Goal: Find specific page/section: Find specific page/section

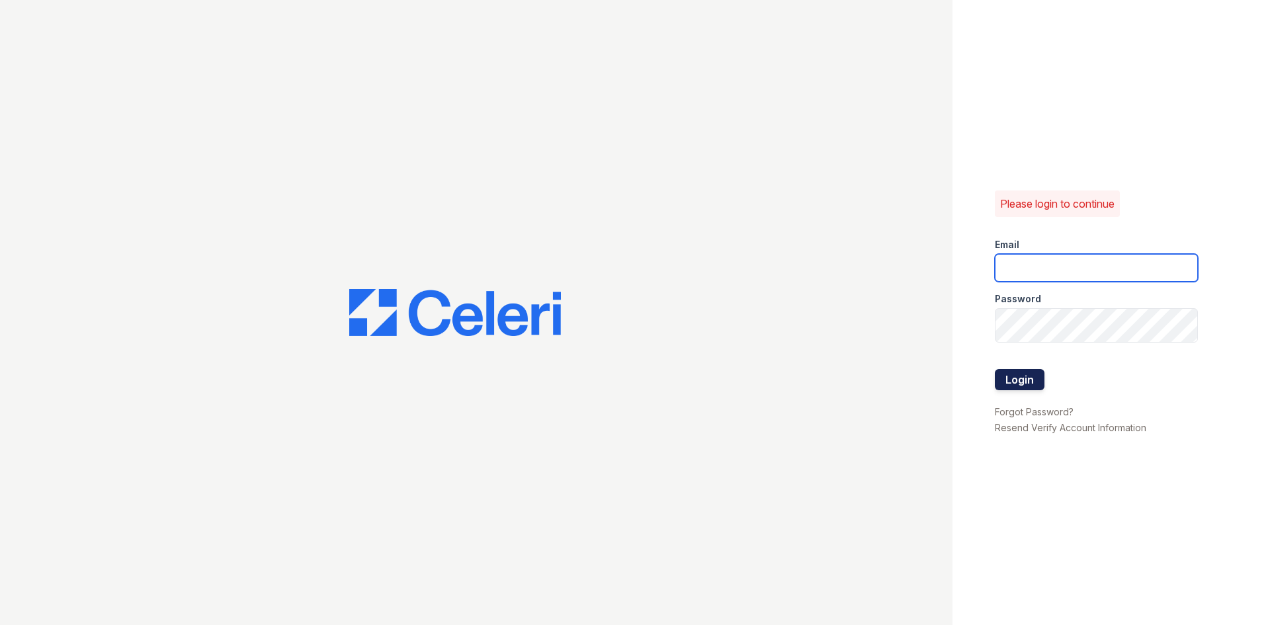
type input "springparc.am@cafmanagement.com"
click at [1023, 384] on button "Login" at bounding box center [1020, 379] width 50 height 21
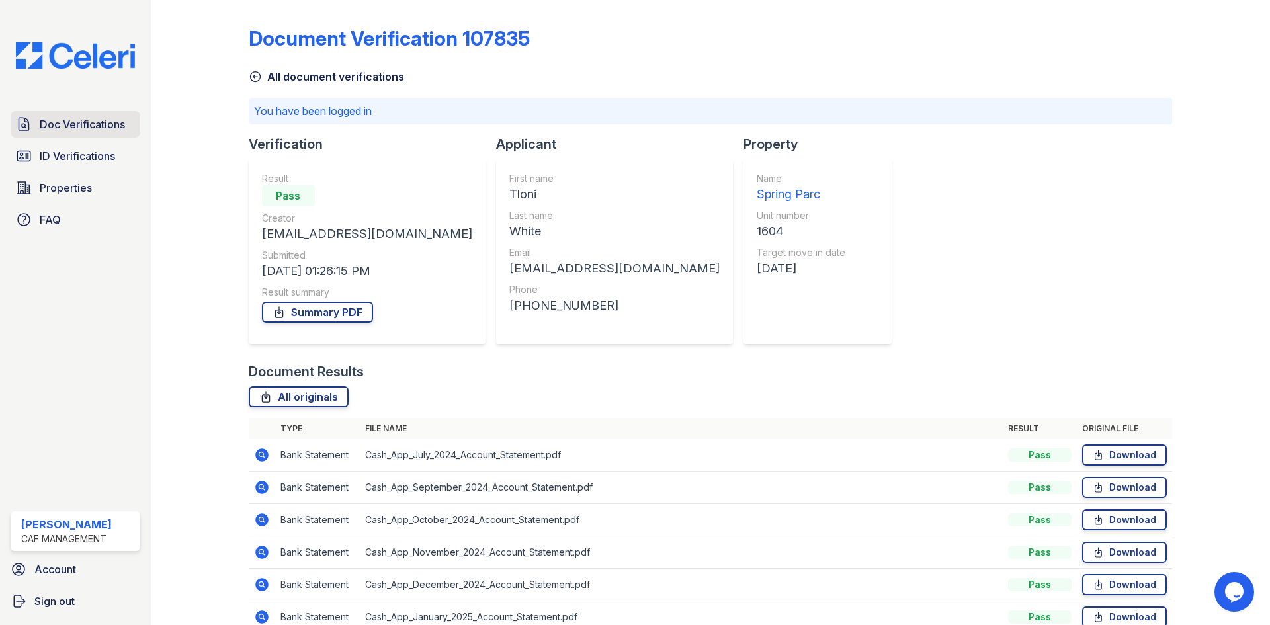
click at [124, 132] on span "Doc Verifications" at bounding box center [82, 124] width 85 height 16
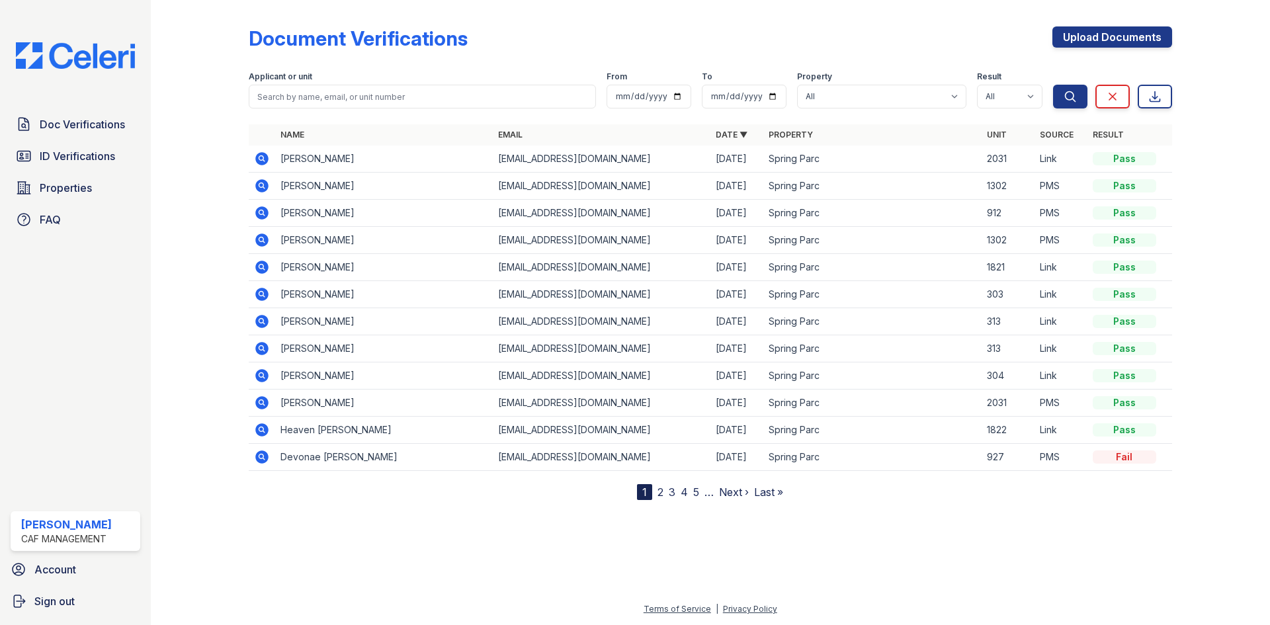
click at [270, 167] on icon at bounding box center [262, 159] width 16 height 16
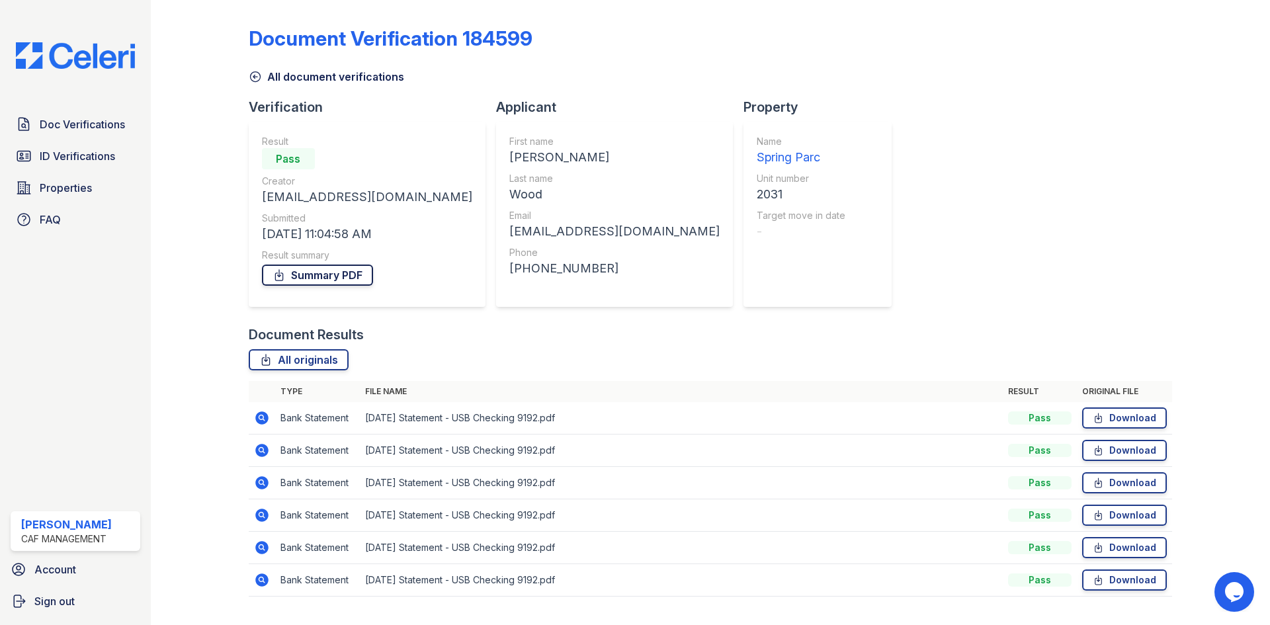
click at [373, 286] on link "Summary PDF" at bounding box center [317, 275] width 111 height 21
click at [107, 164] on span "ID Verifications" at bounding box center [77, 156] width 75 height 16
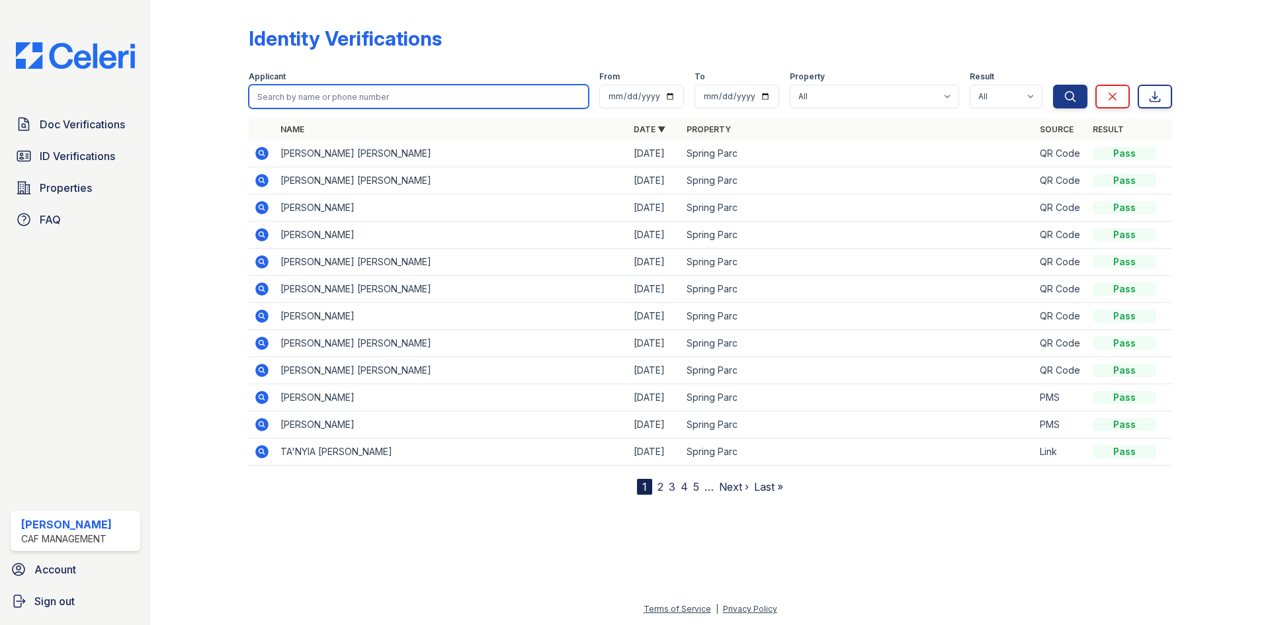
click at [342, 109] on input "search" at bounding box center [419, 97] width 340 height 24
paste input "Agreda"
type input "Agreda"
click at [1053, 85] on button "Search" at bounding box center [1070, 97] width 34 height 24
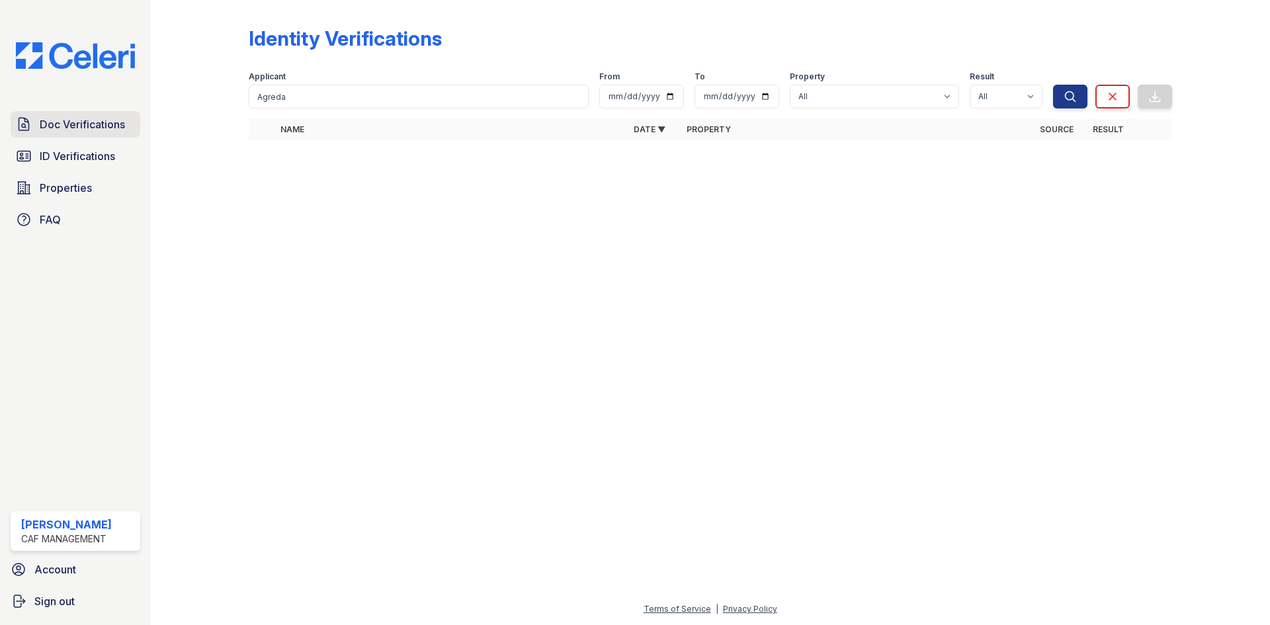
click at [85, 132] on span "Doc Verifications" at bounding box center [82, 124] width 85 height 16
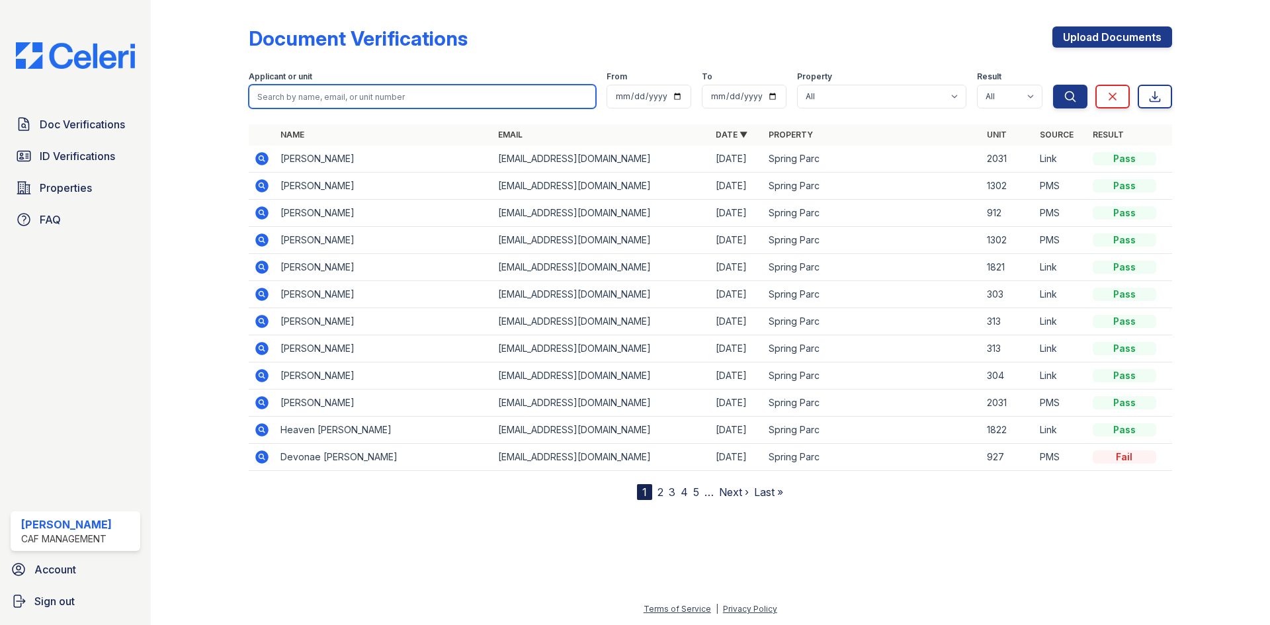
click at [326, 109] on input "search" at bounding box center [422, 97] width 347 height 24
paste input "Agreda"
type input "Agreda"
click at [1053, 85] on button "Search" at bounding box center [1070, 97] width 34 height 24
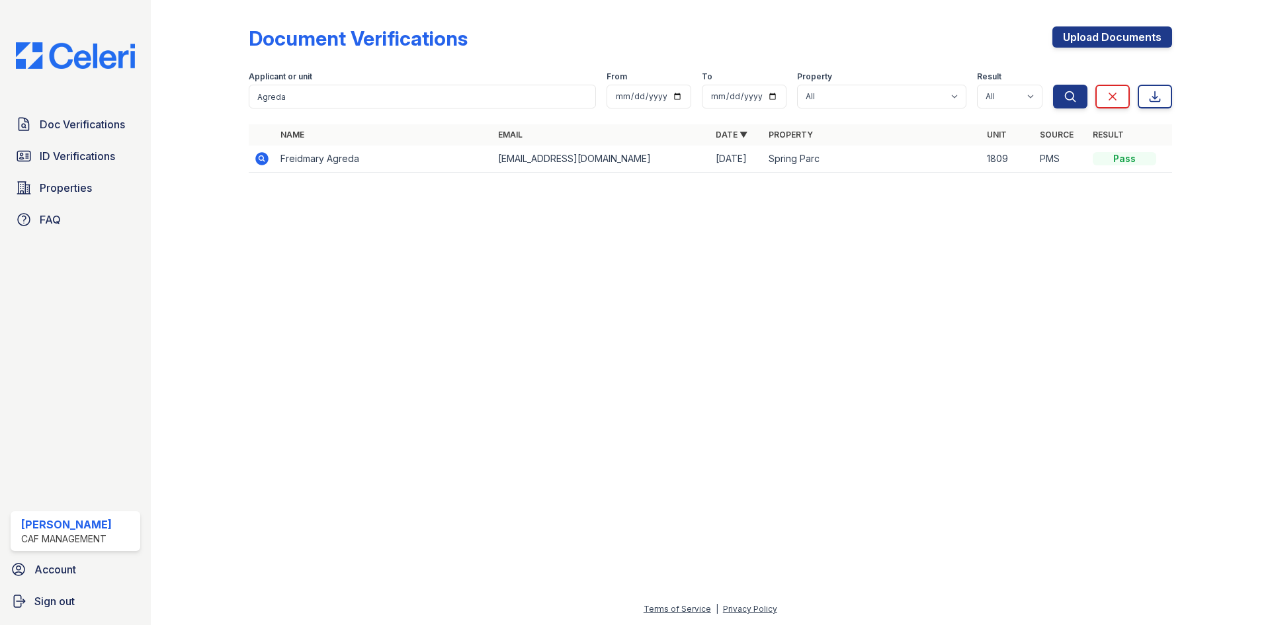
click at [263, 159] on icon at bounding box center [260, 157] width 3 height 3
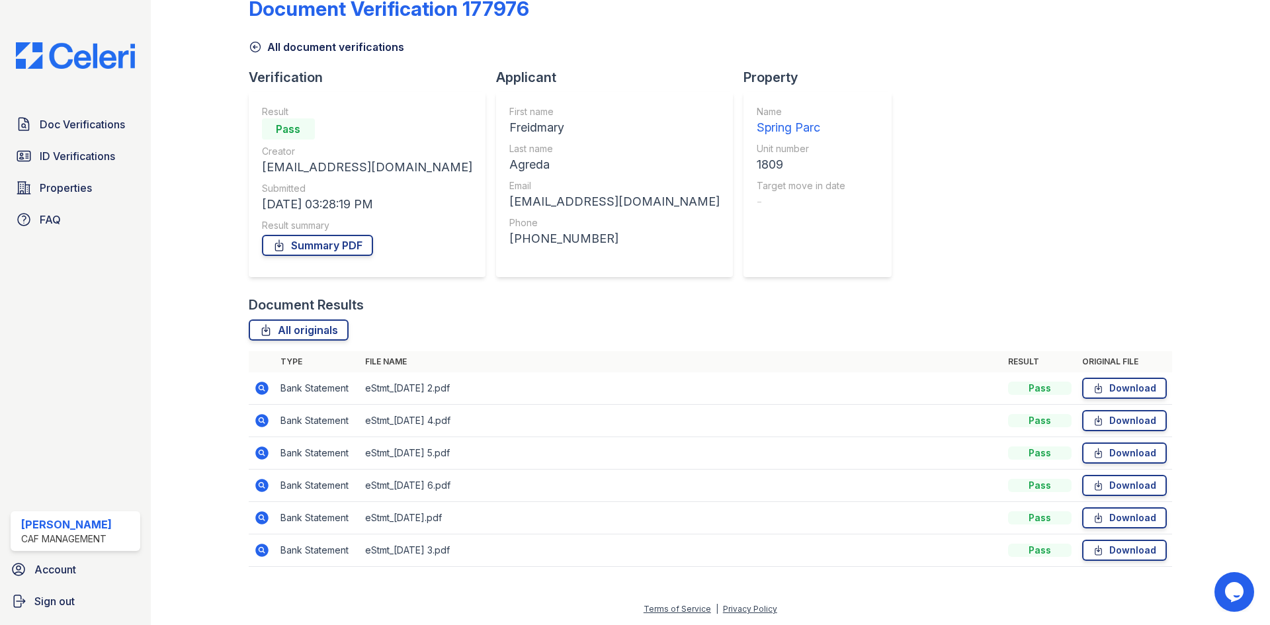
scroll to position [193, 0]
click at [1119, 378] on link "Download" at bounding box center [1124, 388] width 85 height 21
click at [1125, 410] on link "Download" at bounding box center [1124, 420] width 85 height 21
click at [1122, 443] on link "Download" at bounding box center [1124, 453] width 85 height 21
click at [1120, 475] on link "Download" at bounding box center [1124, 485] width 85 height 21
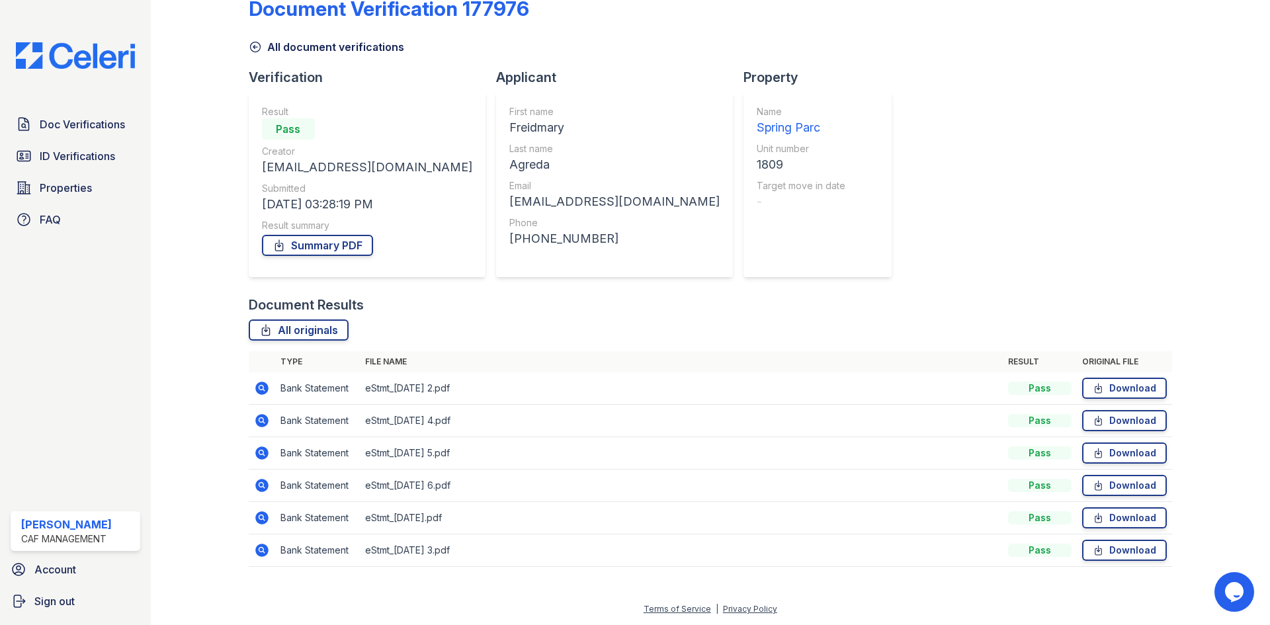
drag, startPoint x: 1117, startPoint y: 498, endPoint x: 1117, endPoint y: 512, distance: 13.9
click at [1117, 507] on link "Download" at bounding box center [1124, 517] width 85 height 21
click at [1119, 550] on td "Download" at bounding box center [1124, 551] width 95 height 32
click at [1115, 540] on link "Download" at bounding box center [1124, 550] width 85 height 21
click at [367, 235] on link "Summary PDF" at bounding box center [317, 245] width 111 height 21
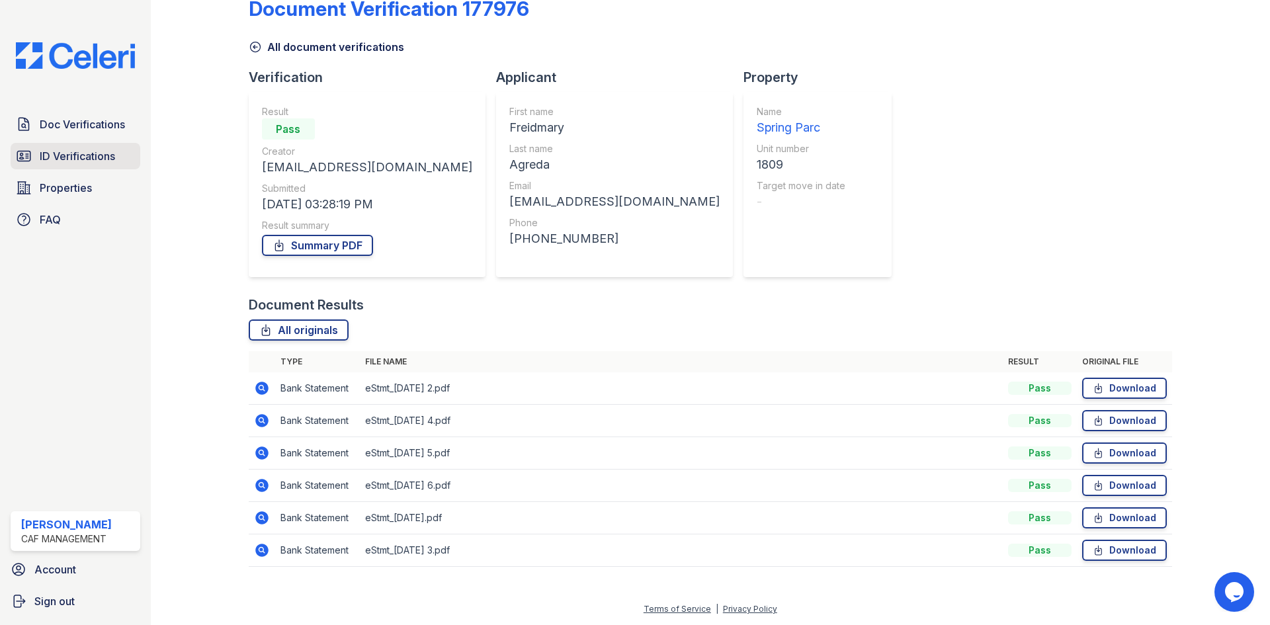
click at [95, 164] on span "ID Verifications" at bounding box center [77, 156] width 75 height 16
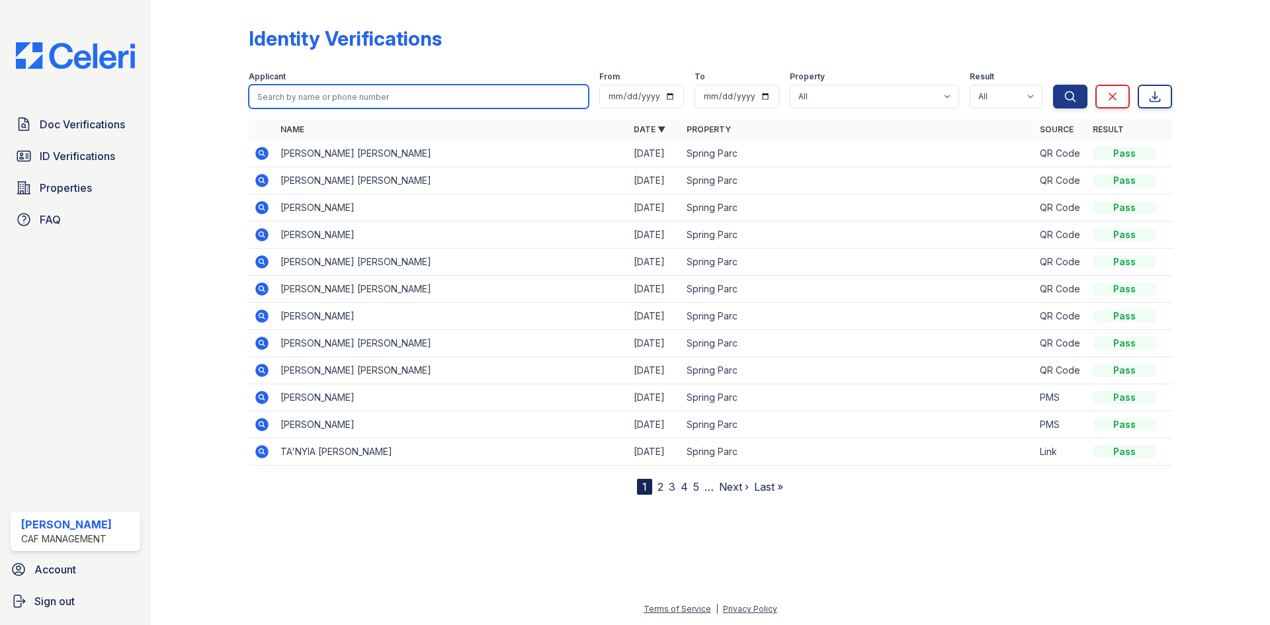
click at [415, 109] on input "search" at bounding box center [419, 97] width 340 height 24
paste input "Agreda"
type input "Agreda"
click at [1053, 85] on button "Search" at bounding box center [1070, 97] width 34 height 24
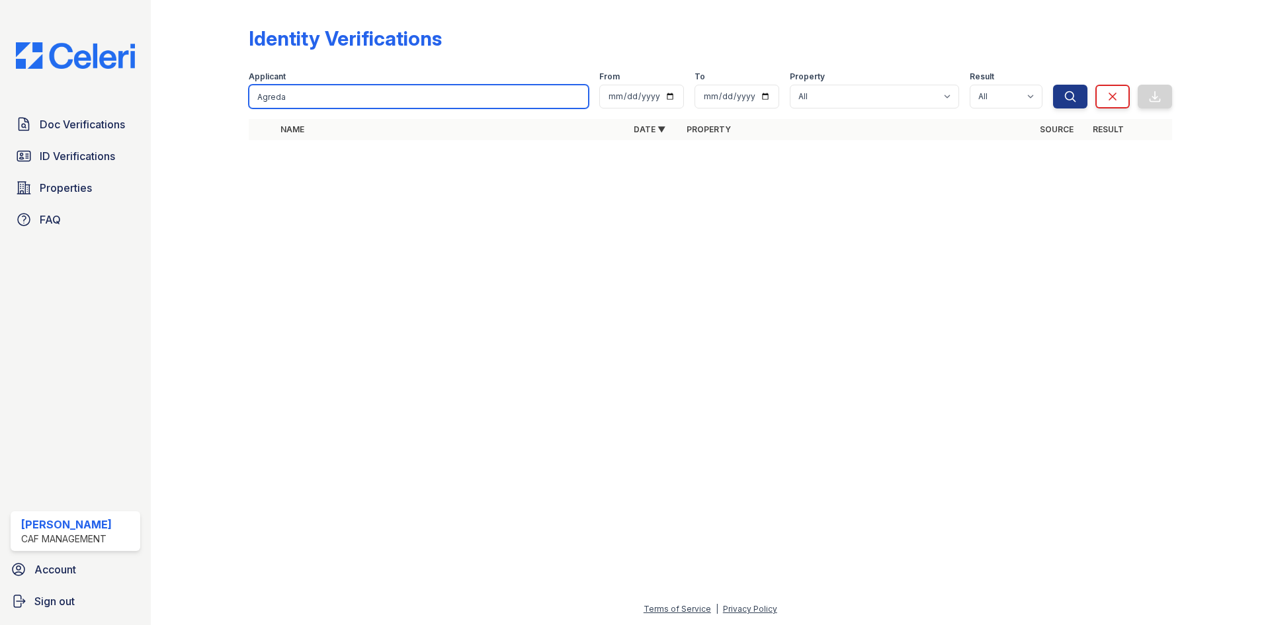
click at [367, 109] on input "Agreda" at bounding box center [419, 97] width 340 height 24
paste input "Cuadros"
type input "Cuadros"
click at [1053, 85] on button "Search" at bounding box center [1070, 97] width 34 height 24
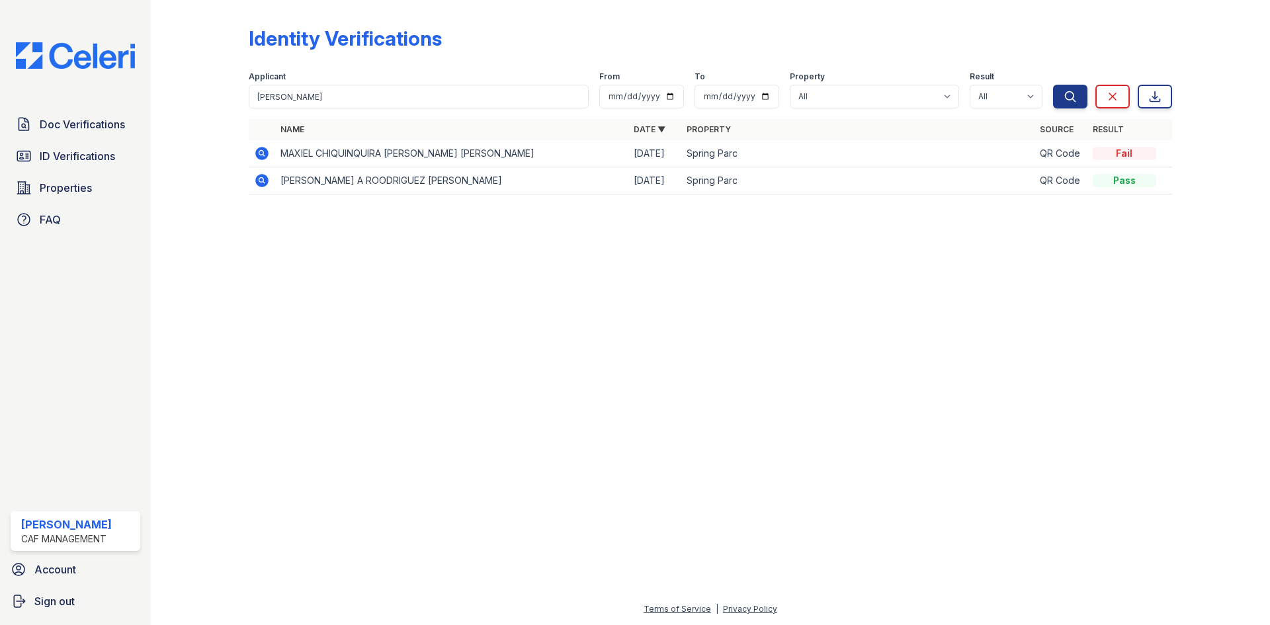
click at [269, 160] on icon at bounding box center [261, 153] width 13 height 13
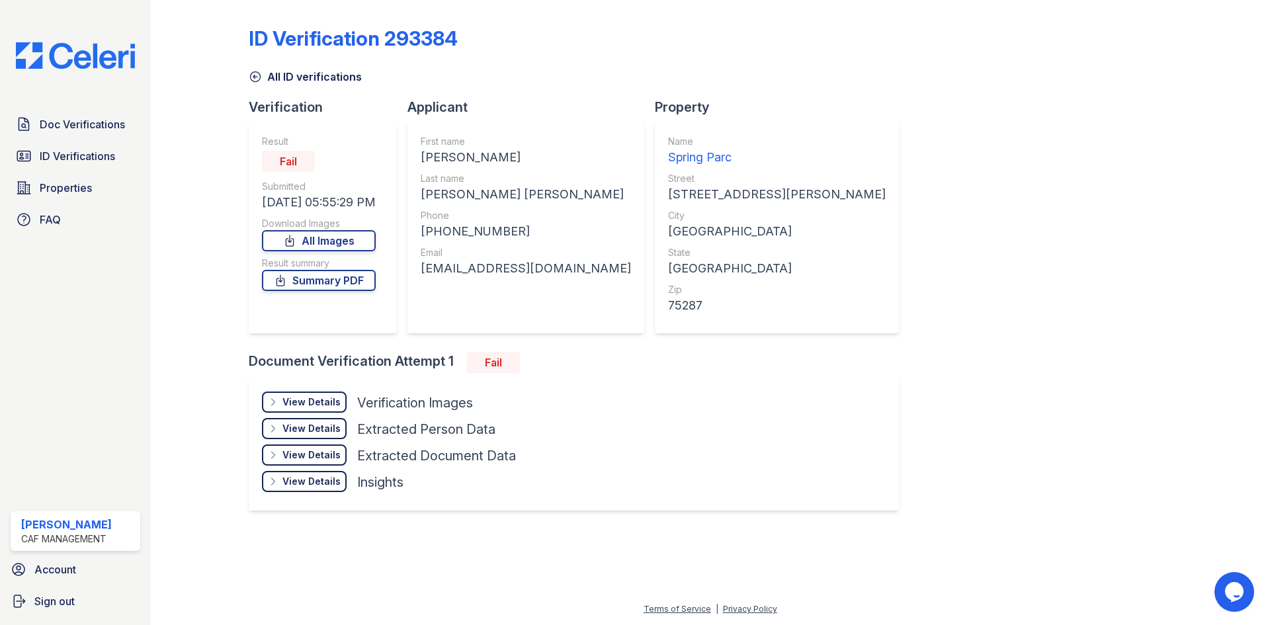
click at [631, 58] on div "ID Verification 293384" at bounding box center [711, 43] width 924 height 34
click at [76, 164] on span "ID Verifications" at bounding box center [77, 156] width 75 height 16
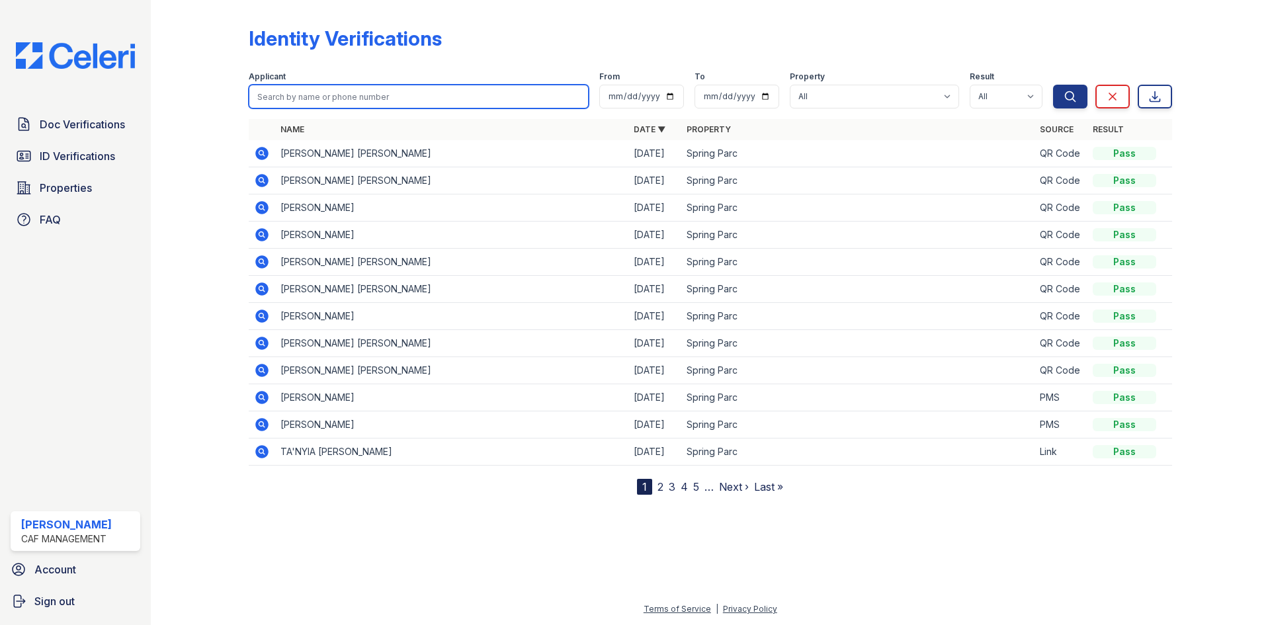
click at [410, 109] on input "search" at bounding box center [419, 97] width 340 height 24
type input "[PERSON_NAME]"
click at [1053, 85] on button "Search" at bounding box center [1070, 97] width 34 height 24
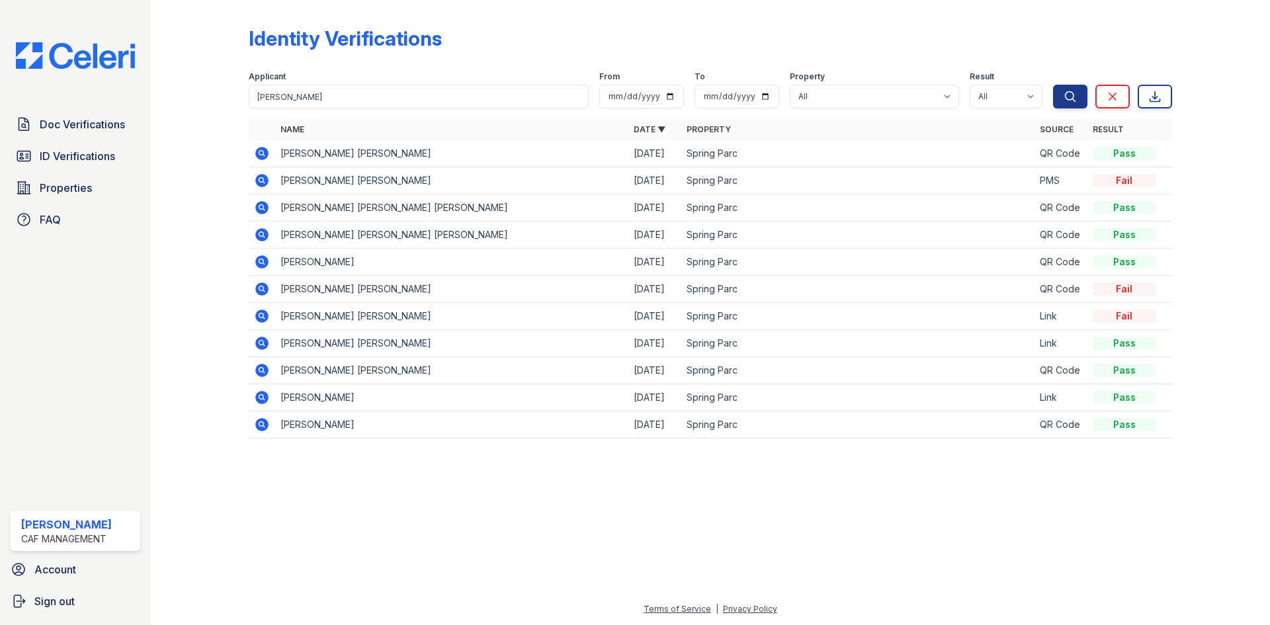
click at [269, 187] on icon at bounding box center [261, 180] width 13 height 13
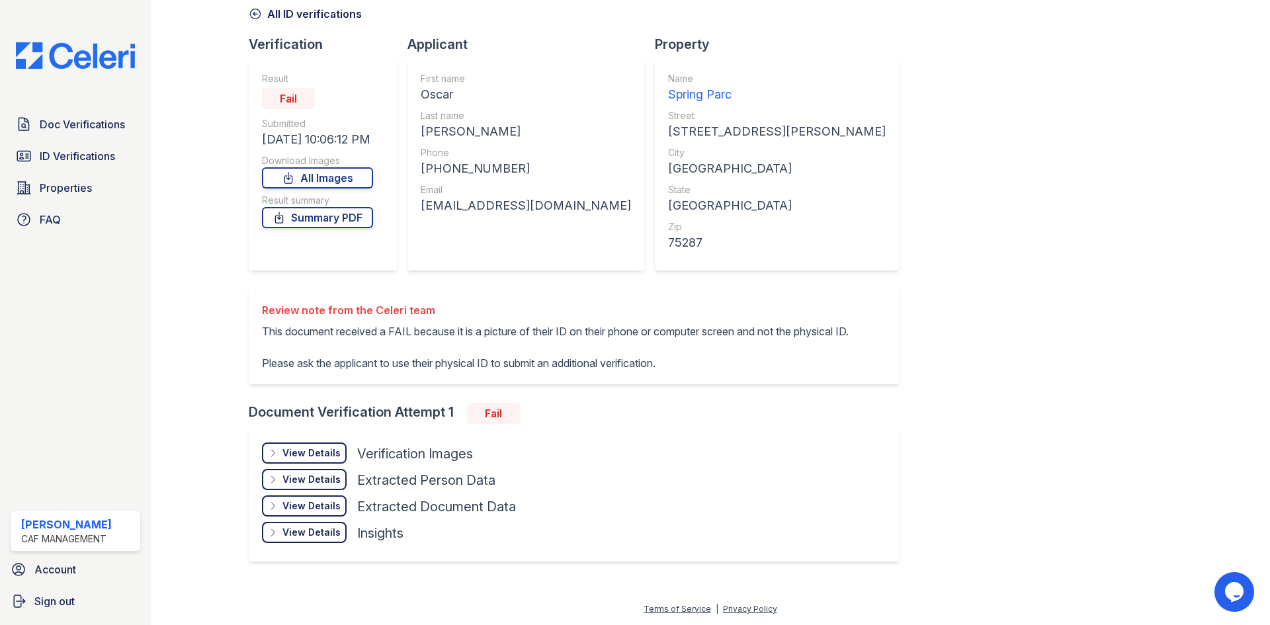
scroll to position [252, 0]
click at [341, 447] on div "View Details" at bounding box center [312, 453] width 58 height 13
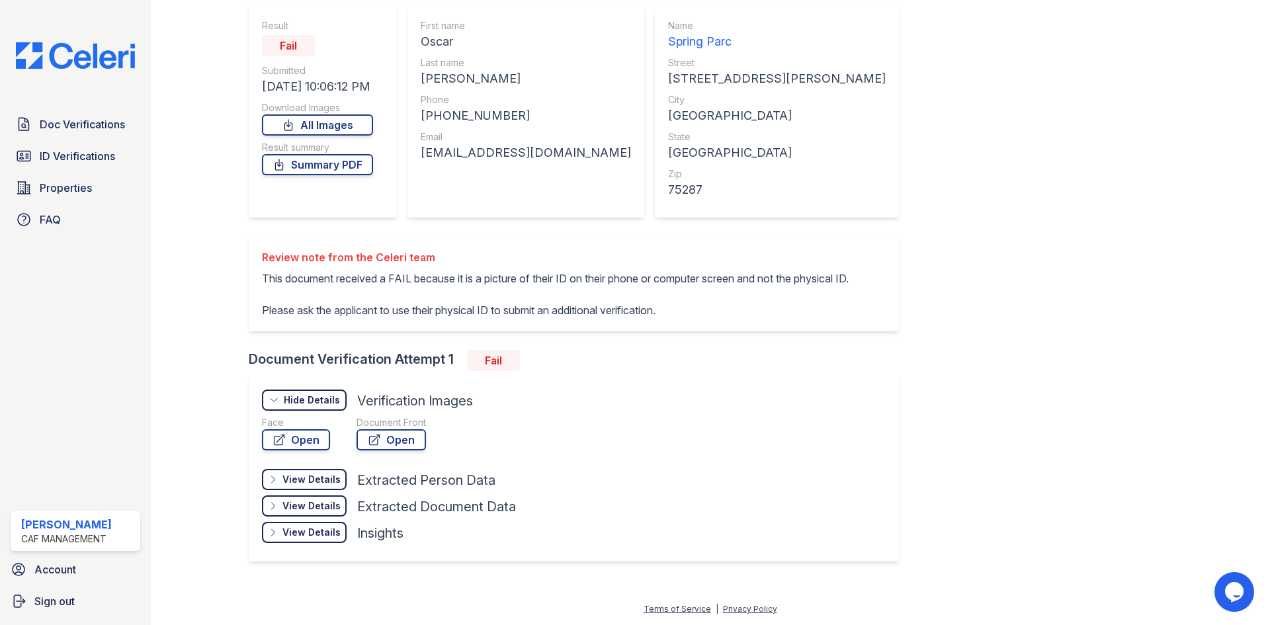
click at [330, 456] on div "Face Open" at bounding box center [296, 436] width 68 height 40
click at [330, 451] on link "Open" at bounding box center [296, 439] width 68 height 21
click at [379, 445] on icon at bounding box center [374, 440] width 10 height 10
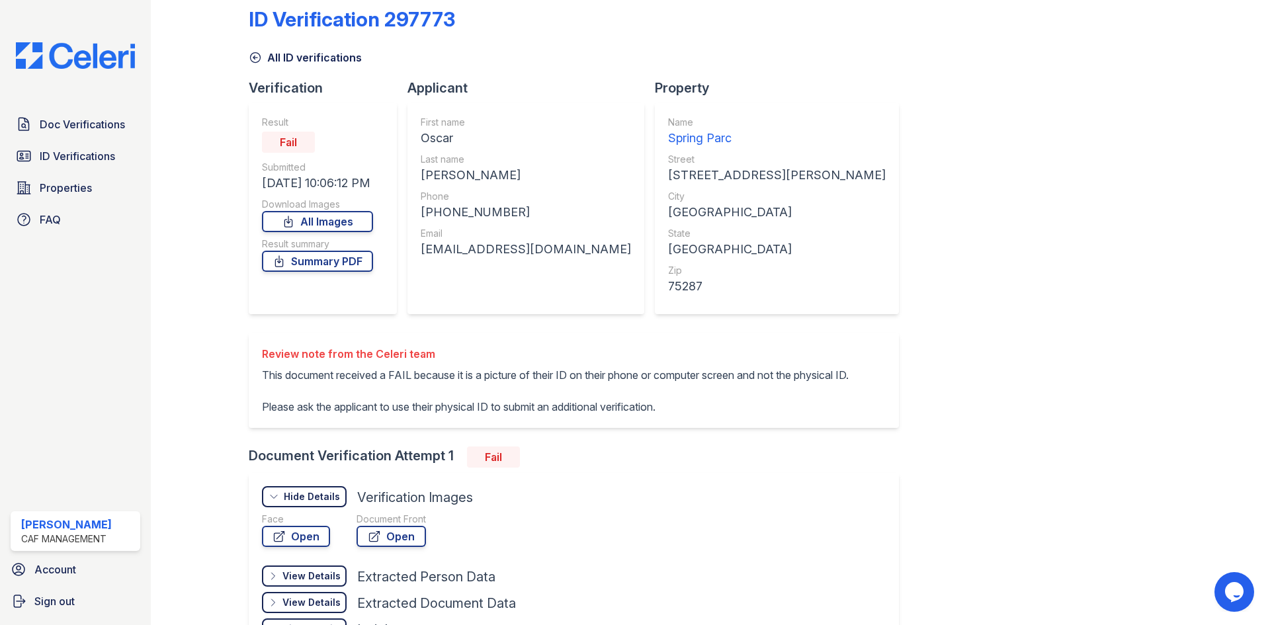
scroll to position [0, 0]
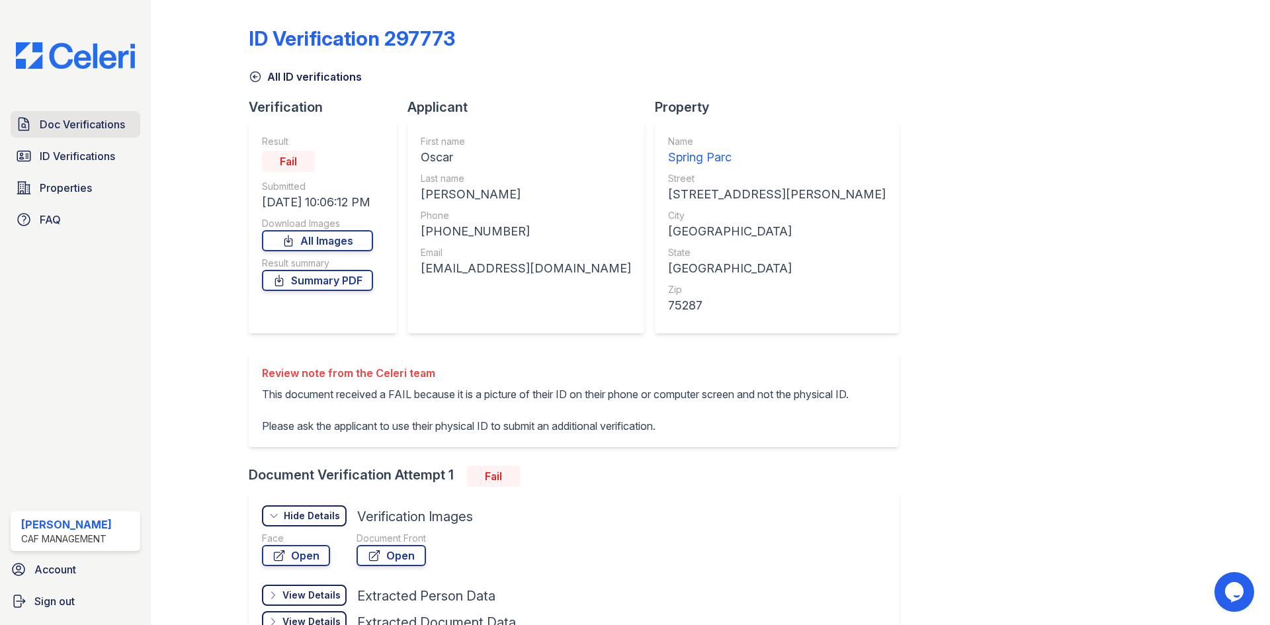
click at [113, 132] on span "Doc Verifications" at bounding box center [82, 124] width 85 height 16
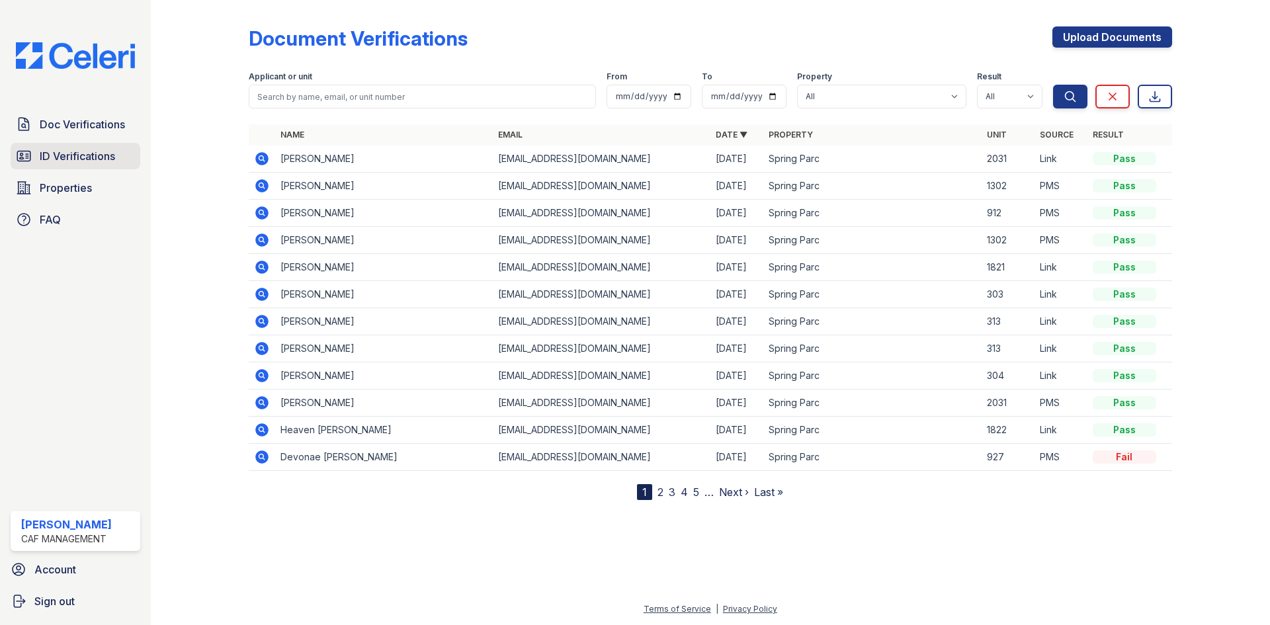
click at [83, 164] on span "ID Verifications" at bounding box center [77, 156] width 75 height 16
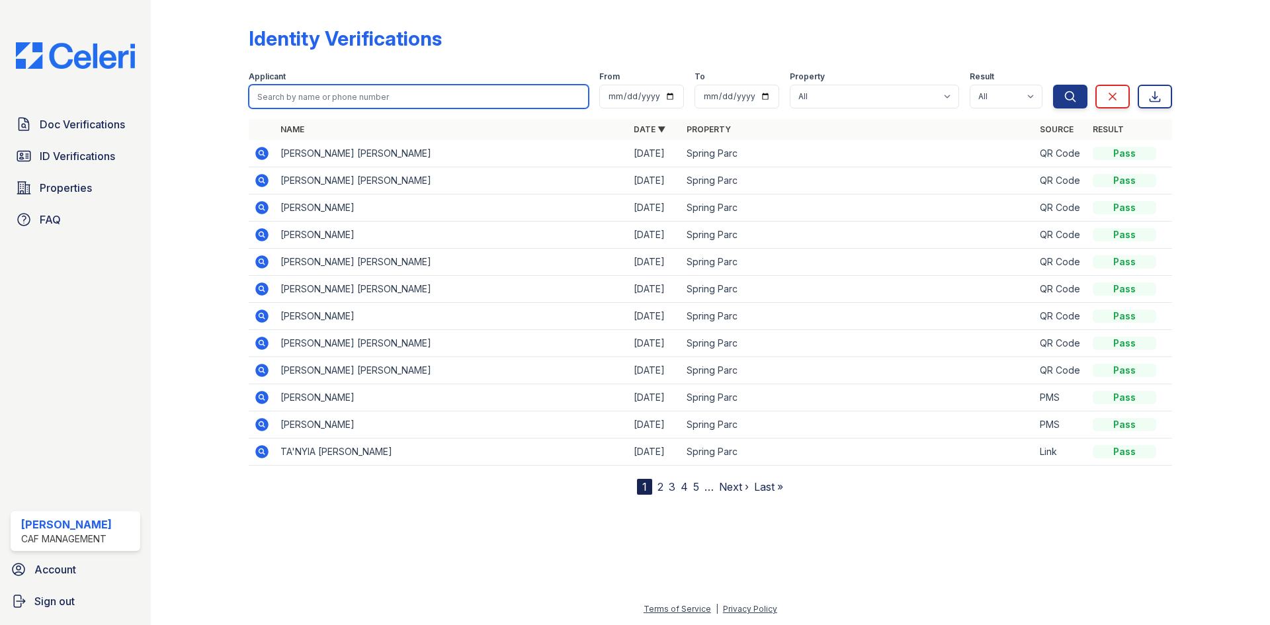
click at [373, 109] on input "search" at bounding box center [419, 97] width 340 height 24
type input "oscar"
click at [1053, 85] on button "Search" at bounding box center [1070, 97] width 34 height 24
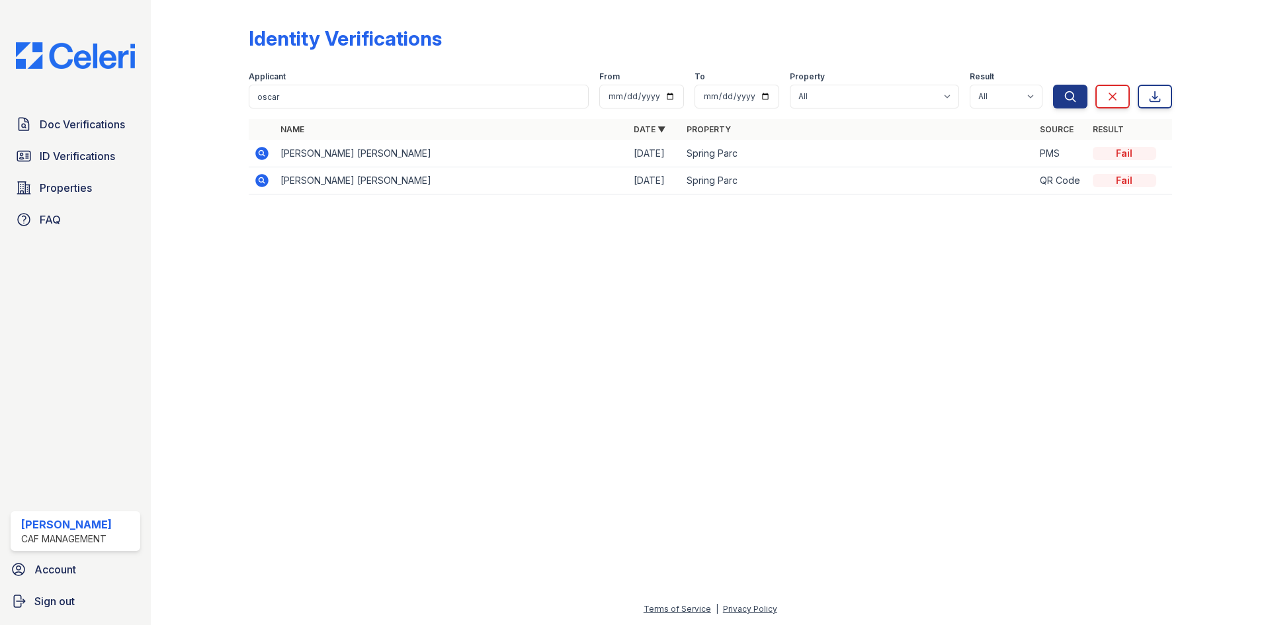
click at [270, 189] on icon at bounding box center [262, 181] width 16 height 16
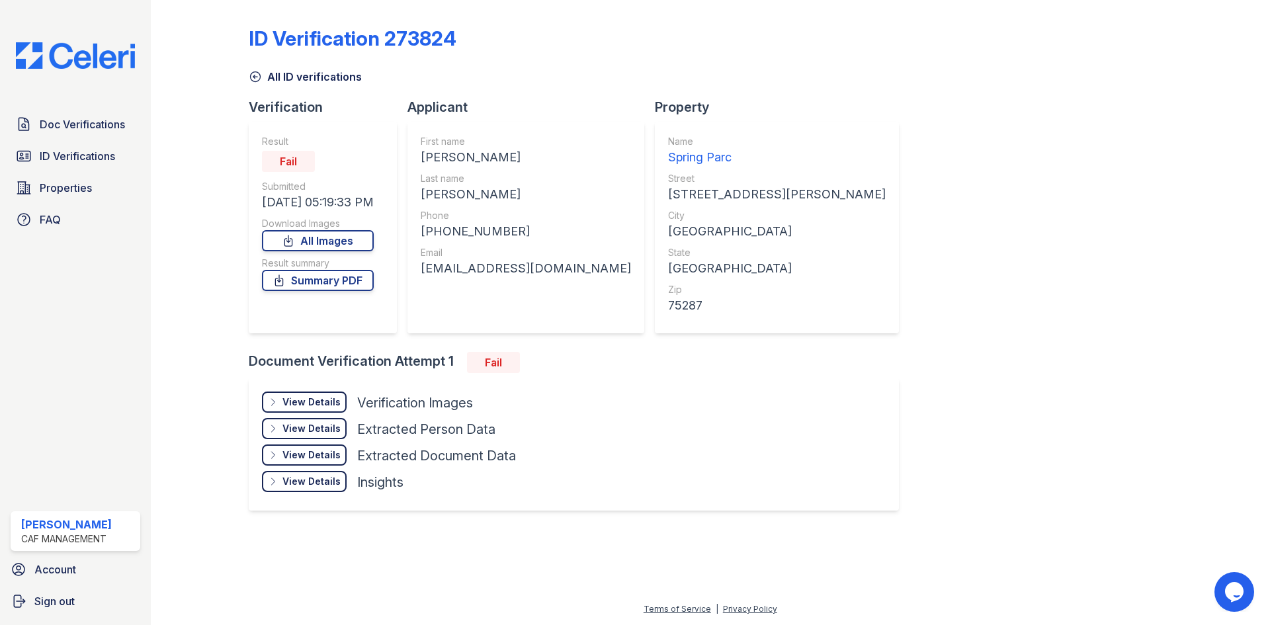
click at [341, 409] on div "View Details" at bounding box center [312, 402] width 58 height 13
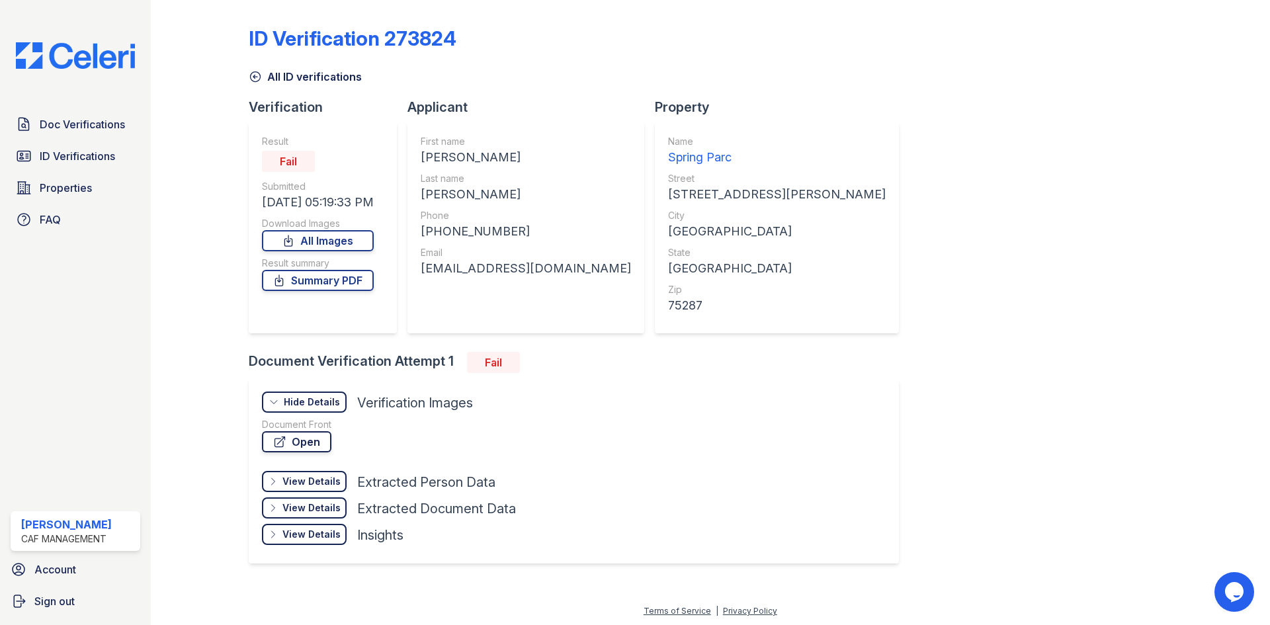
click at [331, 453] on link "Open" at bounding box center [296, 441] width 69 height 21
click at [95, 132] on span "Doc Verifications" at bounding box center [82, 124] width 85 height 16
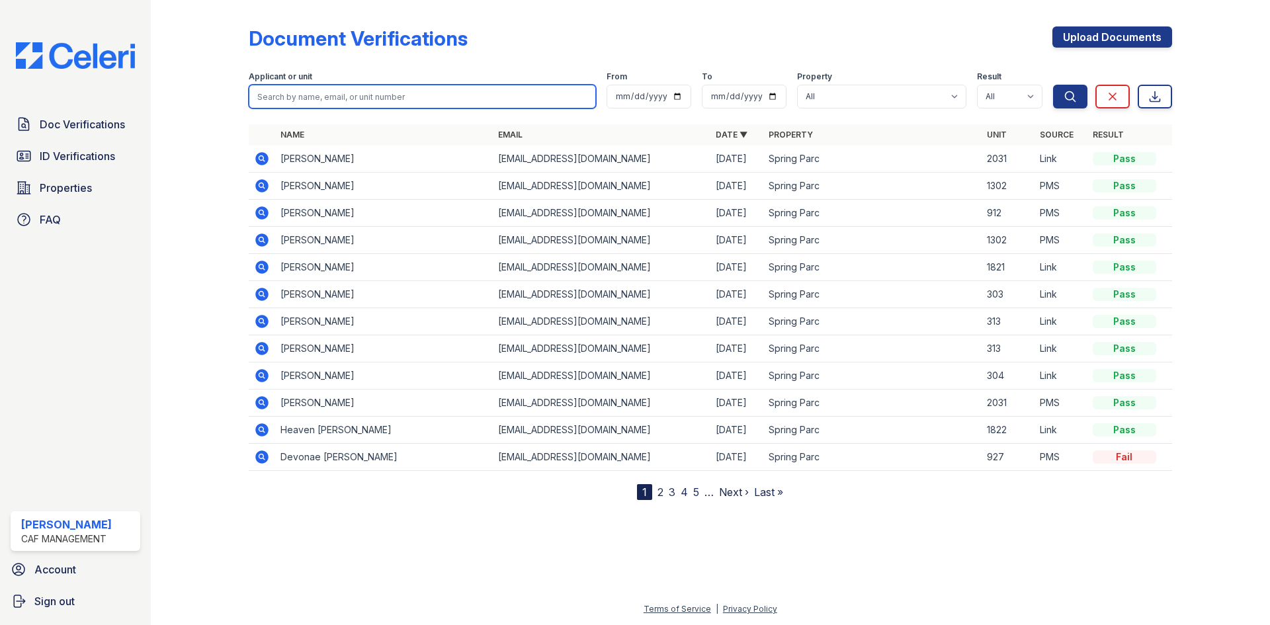
click at [373, 109] on input "search" at bounding box center [422, 97] width 347 height 24
click at [245, 128] on div at bounding box center [210, 252] width 77 height 495
click at [334, 109] on input "search" at bounding box center [422, 97] width 347 height 24
type input "diaz"
click at [1053, 85] on button "Search" at bounding box center [1070, 97] width 34 height 24
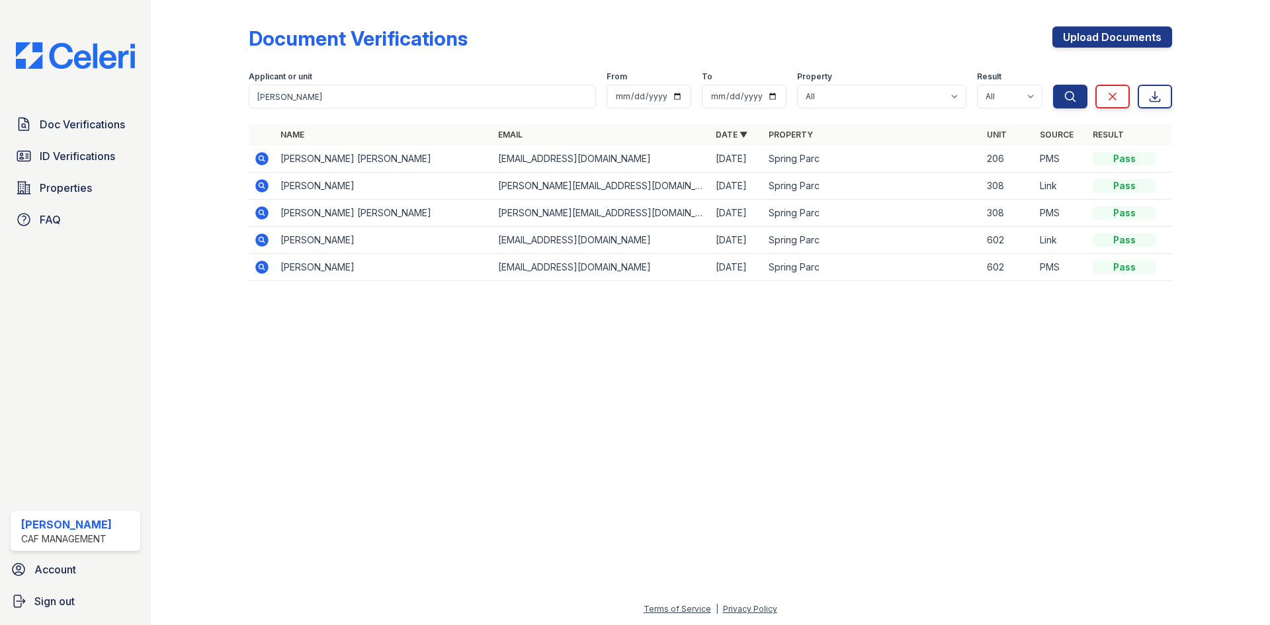
click at [270, 167] on icon at bounding box center [262, 159] width 16 height 16
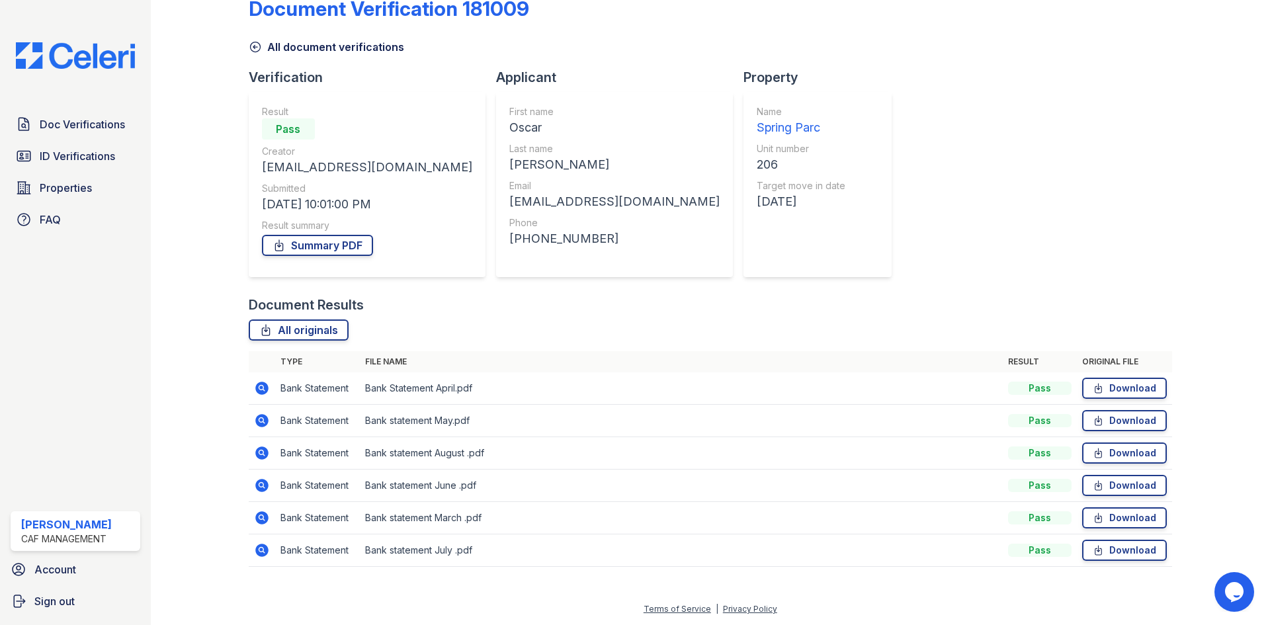
scroll to position [193, 0]
click at [1108, 378] on link "Download" at bounding box center [1124, 388] width 85 height 21
click at [1110, 410] on link "Download" at bounding box center [1124, 420] width 85 height 21
click at [1115, 437] on td "Download" at bounding box center [1124, 453] width 95 height 32
click at [1113, 443] on link "Download" at bounding box center [1124, 453] width 85 height 21
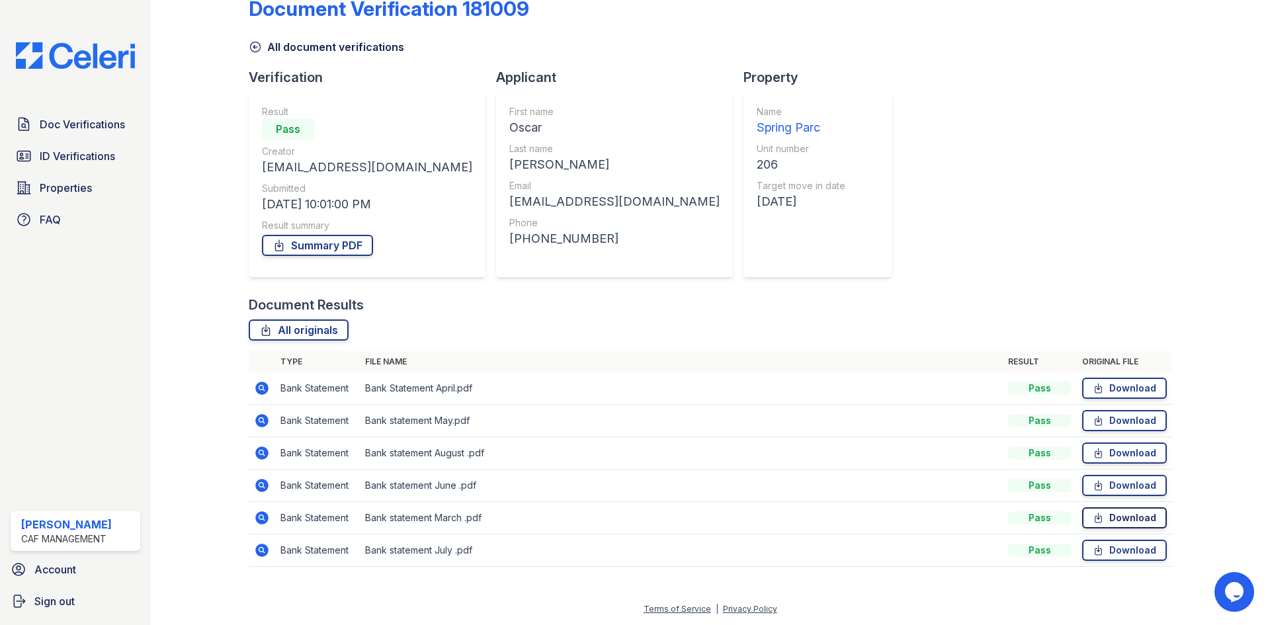
drag, startPoint x: 1112, startPoint y: 453, endPoint x: 1112, endPoint y: 492, distance: 39.0
click at [1112, 475] on link "Download" at bounding box center [1124, 485] width 85 height 21
click at [1112, 507] on link "Download" at bounding box center [1124, 517] width 85 height 21
click at [1117, 540] on link "Download" at bounding box center [1124, 550] width 85 height 21
click at [732, 296] on div "Document Results All originals Type File name Result Original file Bank Stateme…" at bounding box center [711, 438] width 924 height 284
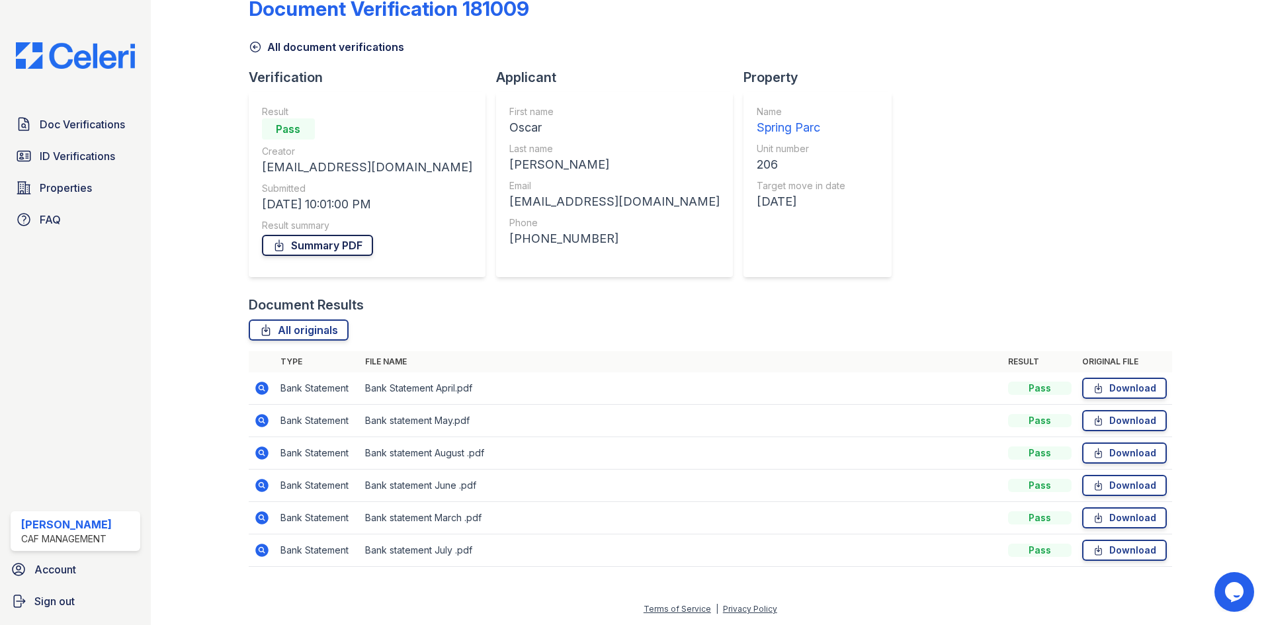
click at [373, 235] on link "Summary PDF" at bounding box center [317, 245] width 111 height 21
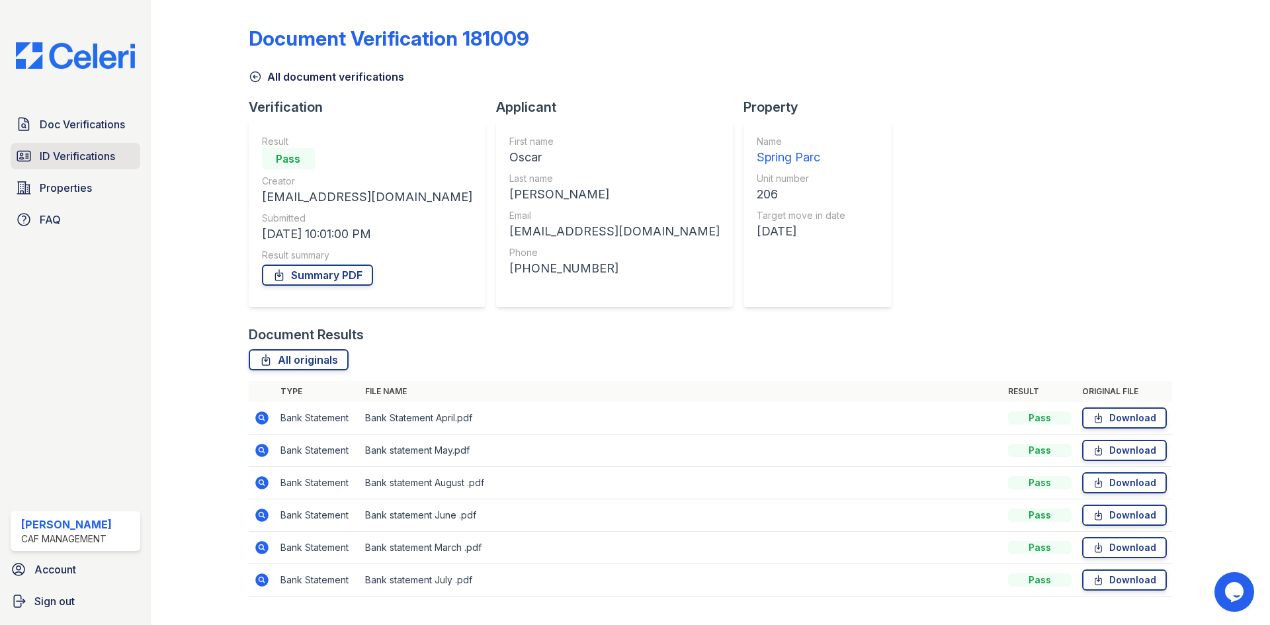
click at [101, 164] on span "ID Verifications" at bounding box center [77, 156] width 75 height 16
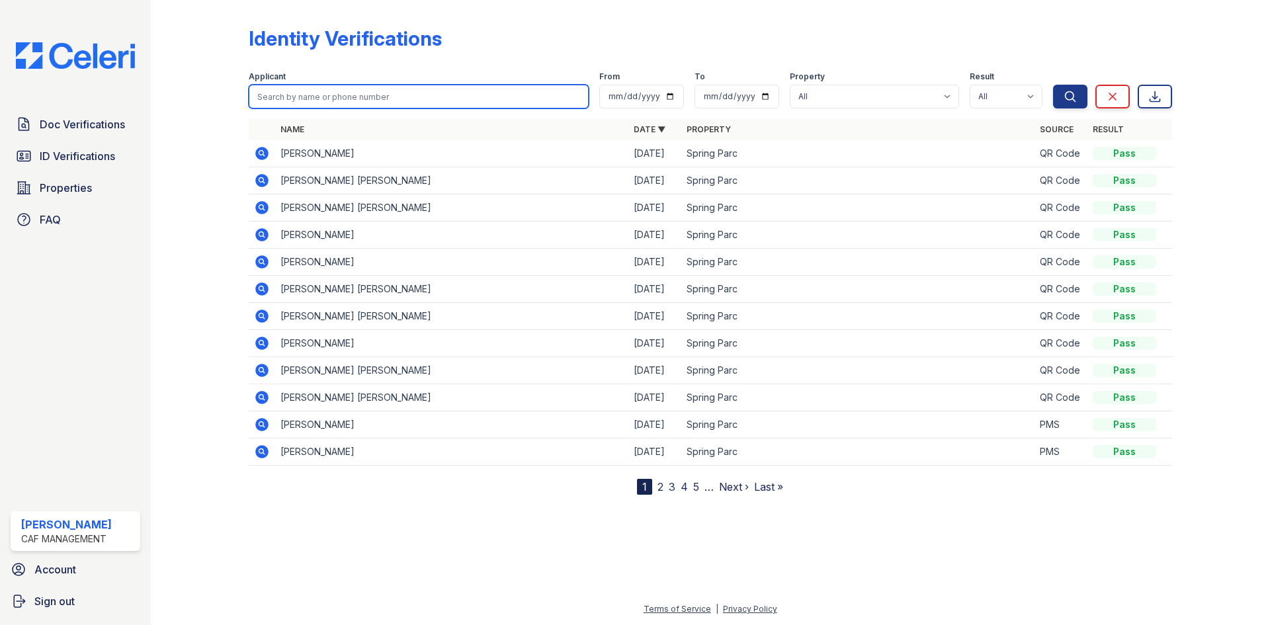
click at [341, 109] on input "search" at bounding box center [419, 97] width 340 height 24
type input "posada"
click at [1053, 85] on button "Search" at bounding box center [1070, 97] width 34 height 24
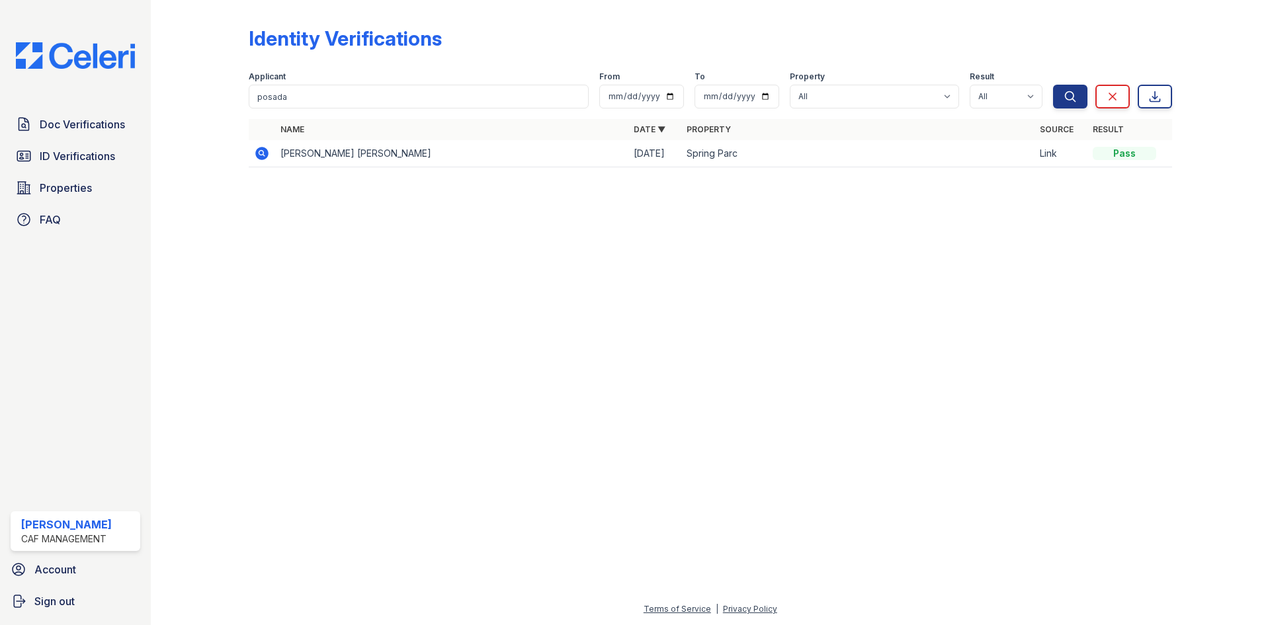
click at [270, 161] on icon at bounding box center [262, 154] width 16 height 16
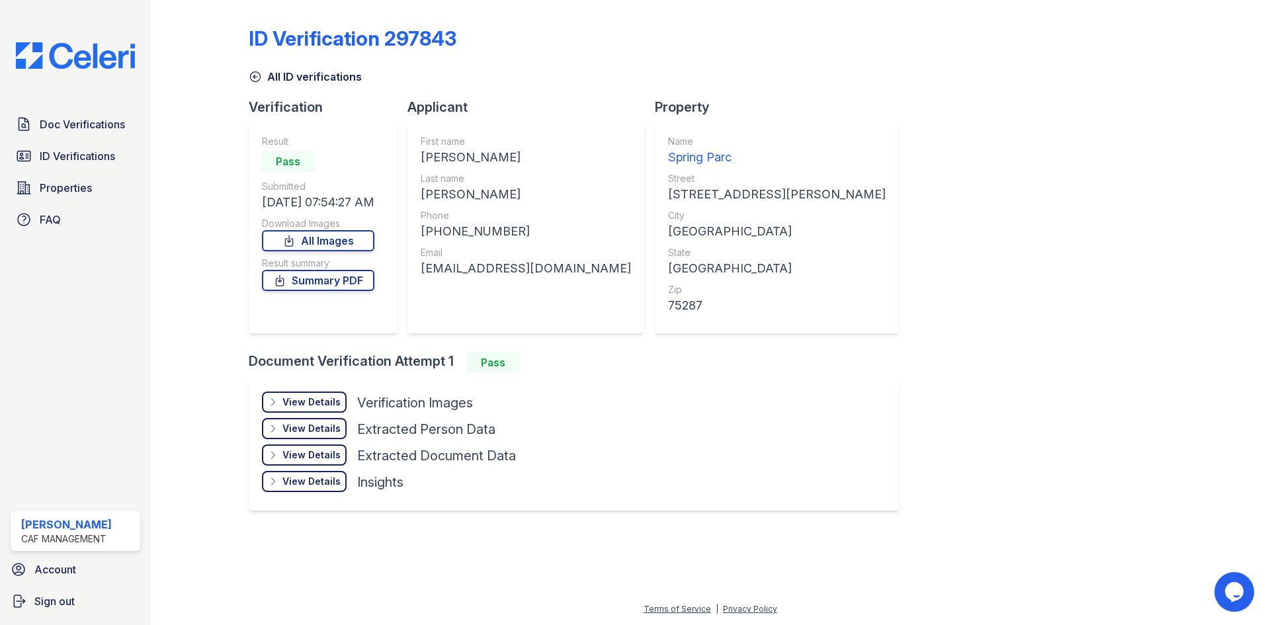
scroll to position [90, 0]
click at [374, 270] on link "Summary PDF" at bounding box center [318, 280] width 112 height 21
click at [323, 406] on div "View Details Details" at bounding box center [304, 402] width 85 height 21
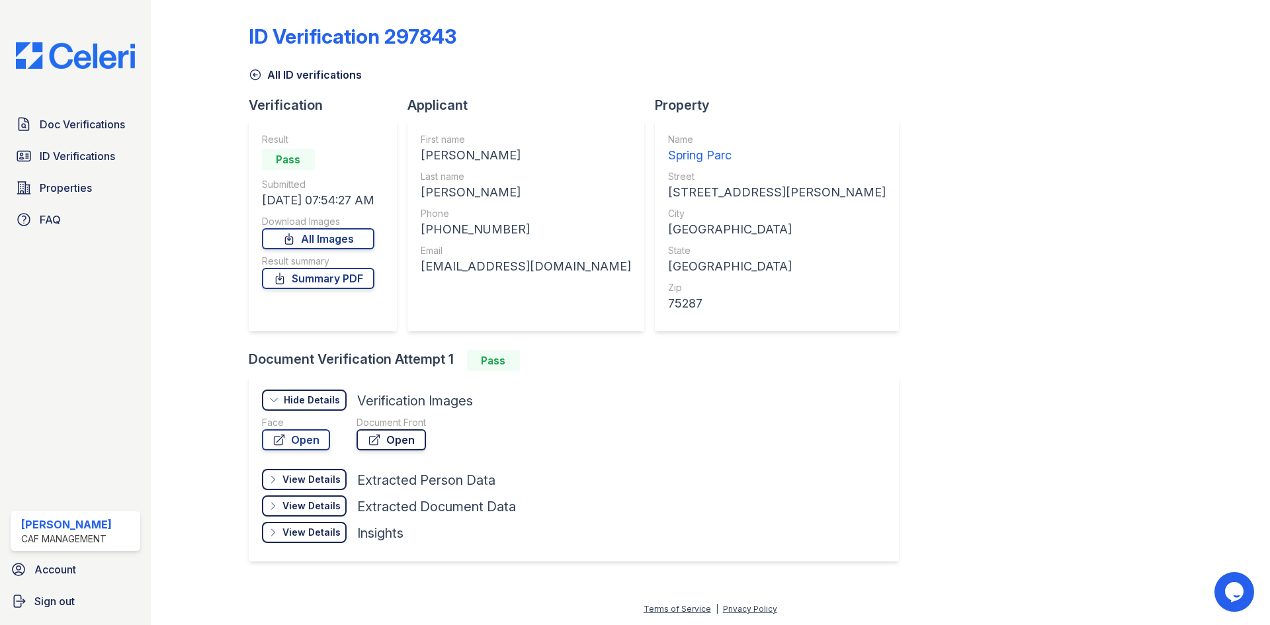
click at [426, 451] on link "Open" at bounding box center [391, 439] width 69 height 21
click at [113, 132] on span "Doc Verifications" at bounding box center [82, 124] width 85 height 16
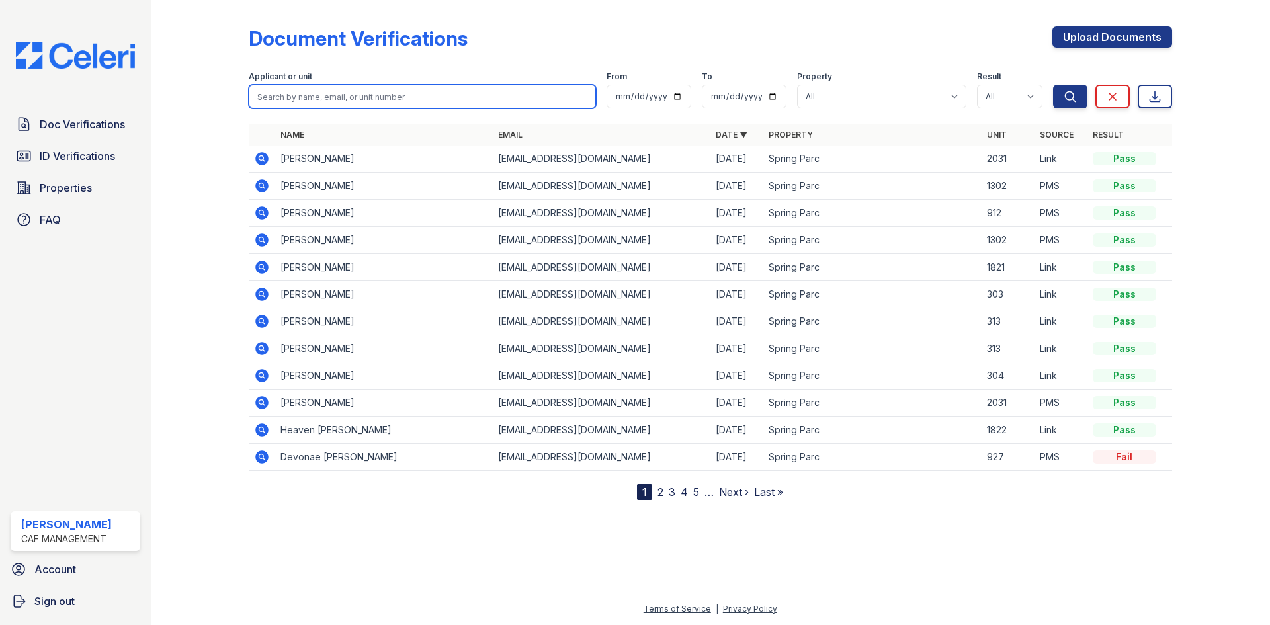
click at [361, 109] on input "search" at bounding box center [422, 97] width 347 height 24
type input "posada"
click at [1053, 85] on button "Search" at bounding box center [1070, 97] width 34 height 24
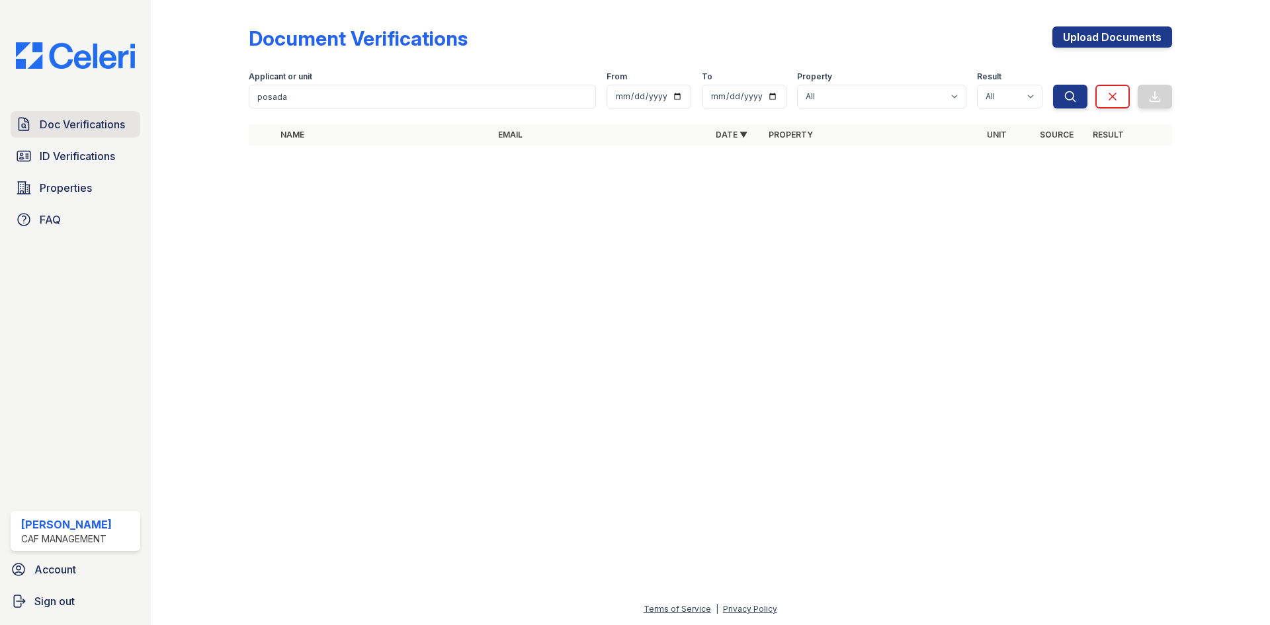
click at [125, 132] on span "Doc Verifications" at bounding box center [82, 124] width 85 height 16
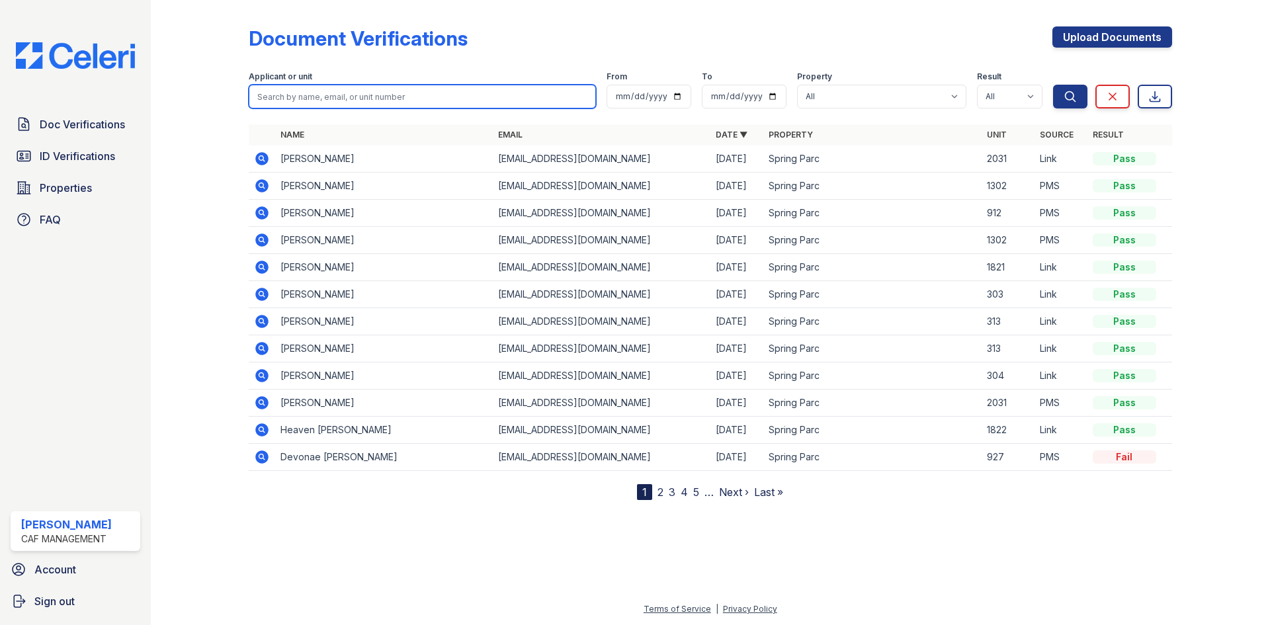
click at [343, 109] on input "search" at bounding box center [422, 97] width 347 height 24
type input "[PERSON_NAME]"
click at [1053, 85] on button "Search" at bounding box center [1070, 97] width 34 height 24
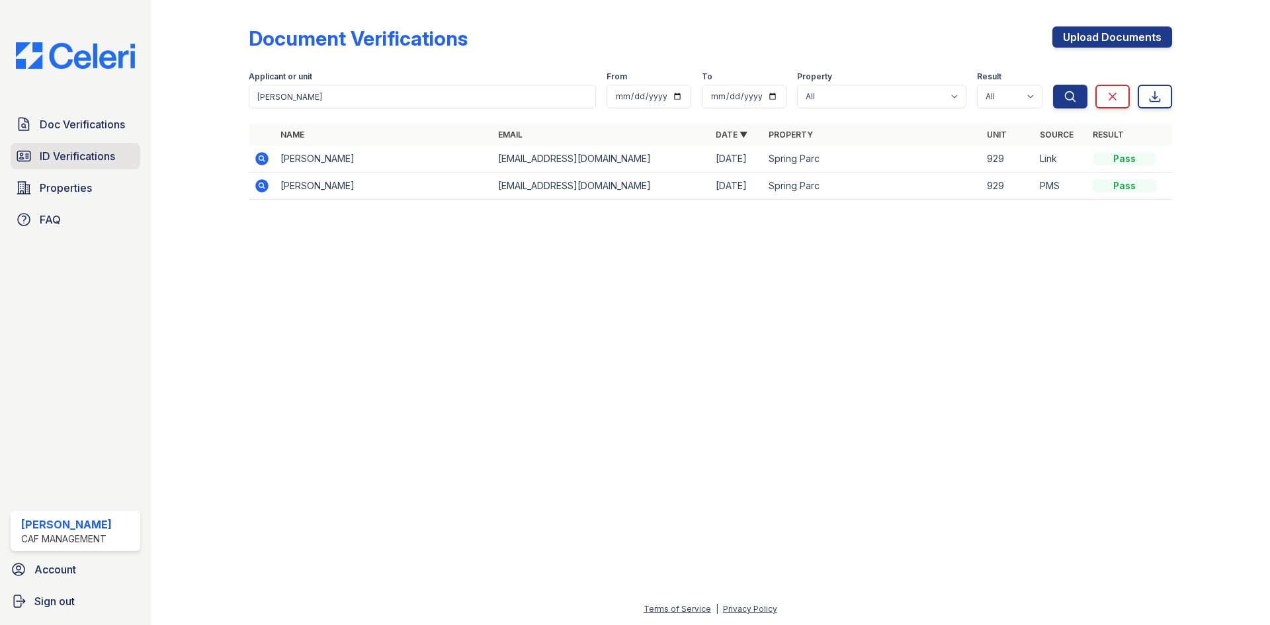
click at [58, 164] on span "ID Verifications" at bounding box center [77, 156] width 75 height 16
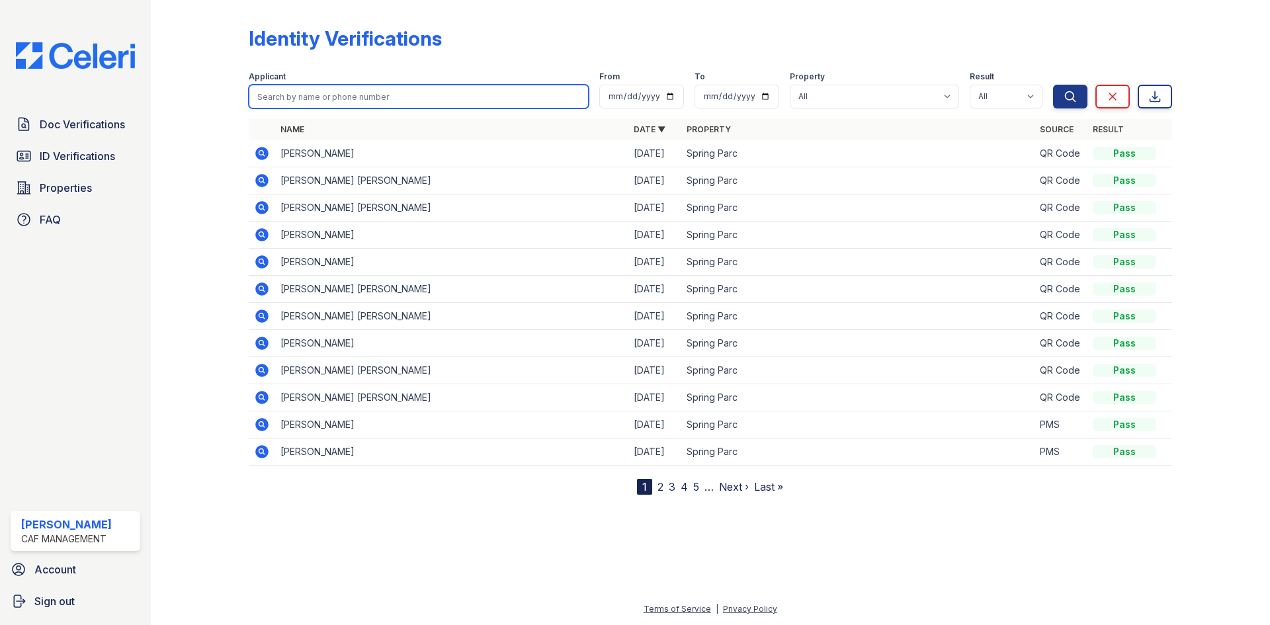
click at [363, 109] on input "search" at bounding box center [419, 97] width 340 height 24
type input "[PERSON_NAME]"
click at [1053, 85] on button "Search" at bounding box center [1070, 97] width 34 height 24
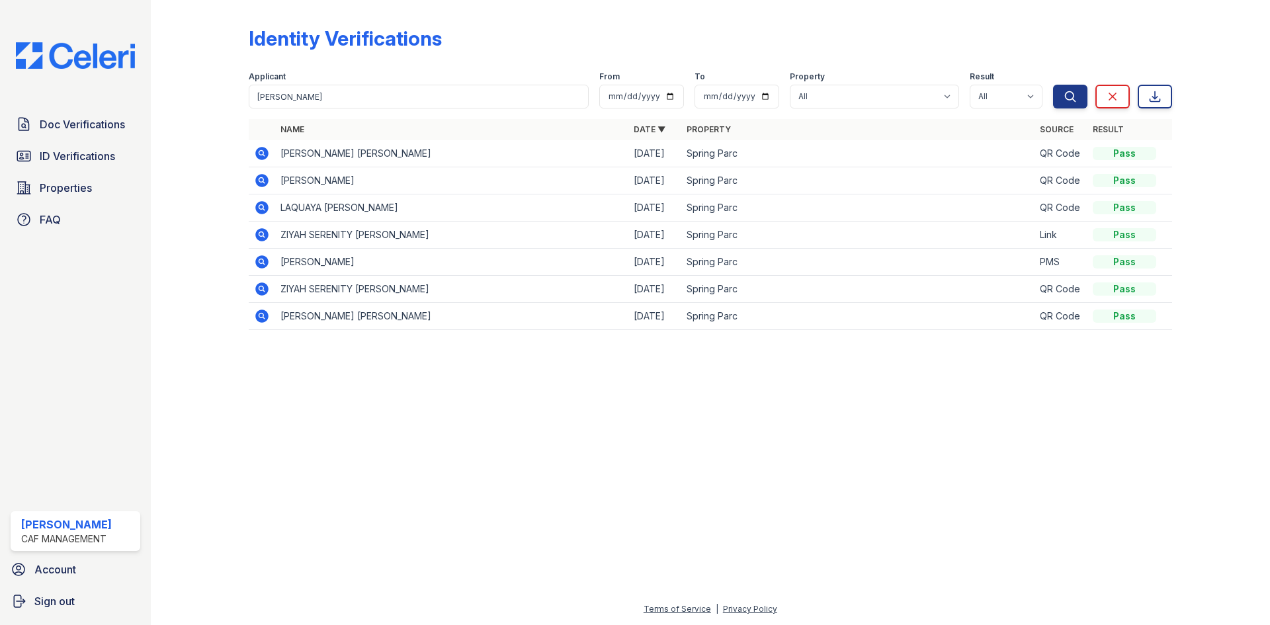
click at [463, 11] on div "Identity Verifications Filter Applicant [PERSON_NAME] From To Property All Spri…" at bounding box center [711, 174] width 924 height 338
